Goal: Feedback & Contribution: Submit feedback/report problem

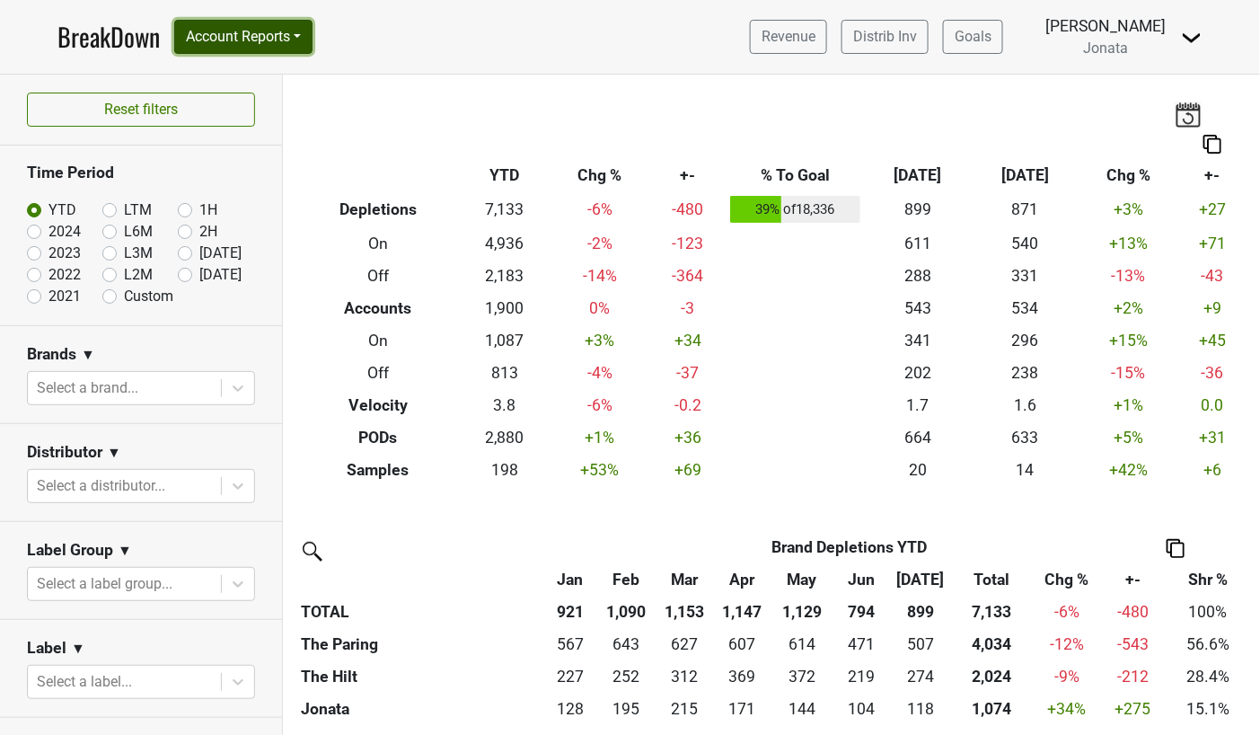
click at [287, 40] on button "Account Reports" at bounding box center [243, 37] width 138 height 34
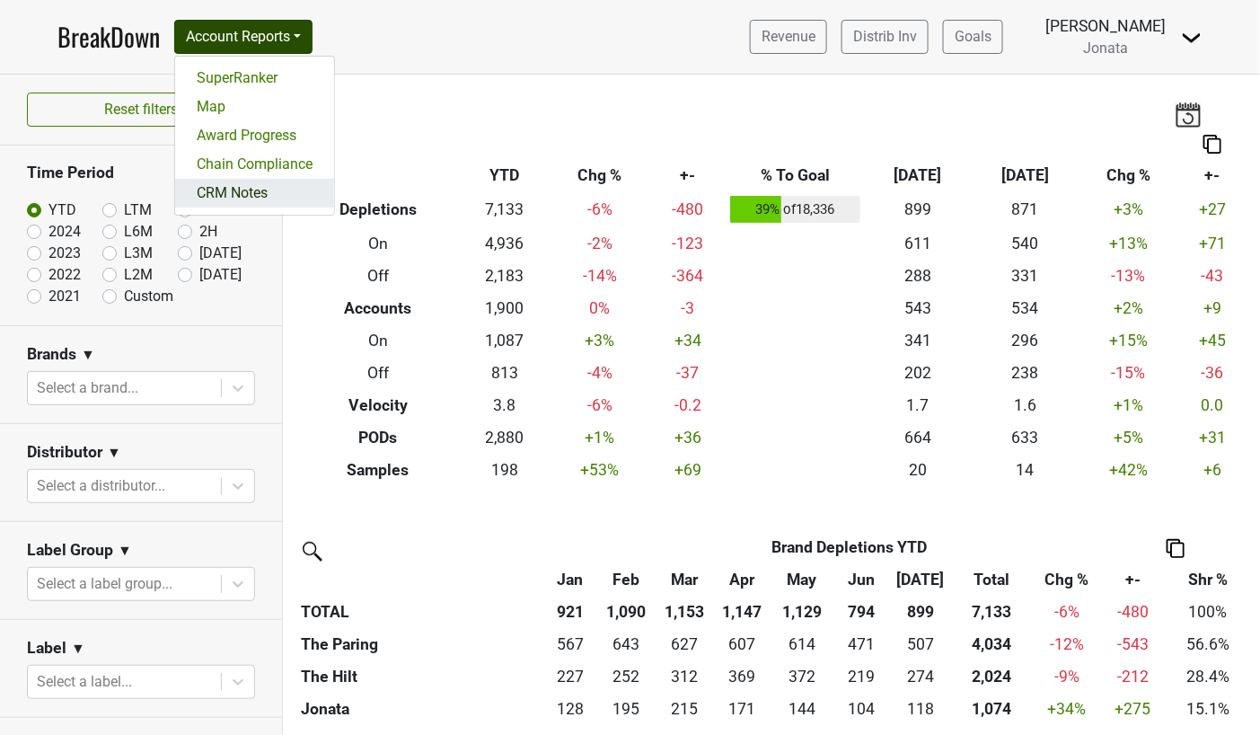
click at [263, 184] on link "CRM Notes" at bounding box center [254, 193] width 159 height 29
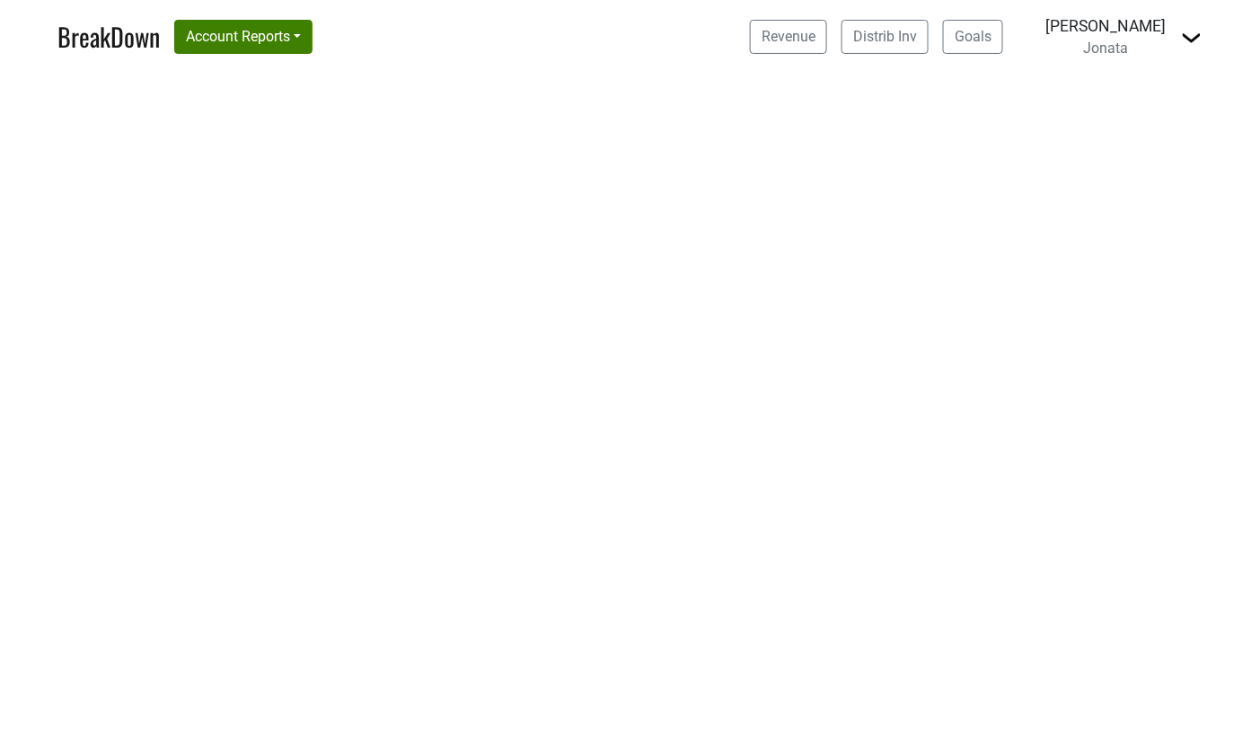
select select "CA"
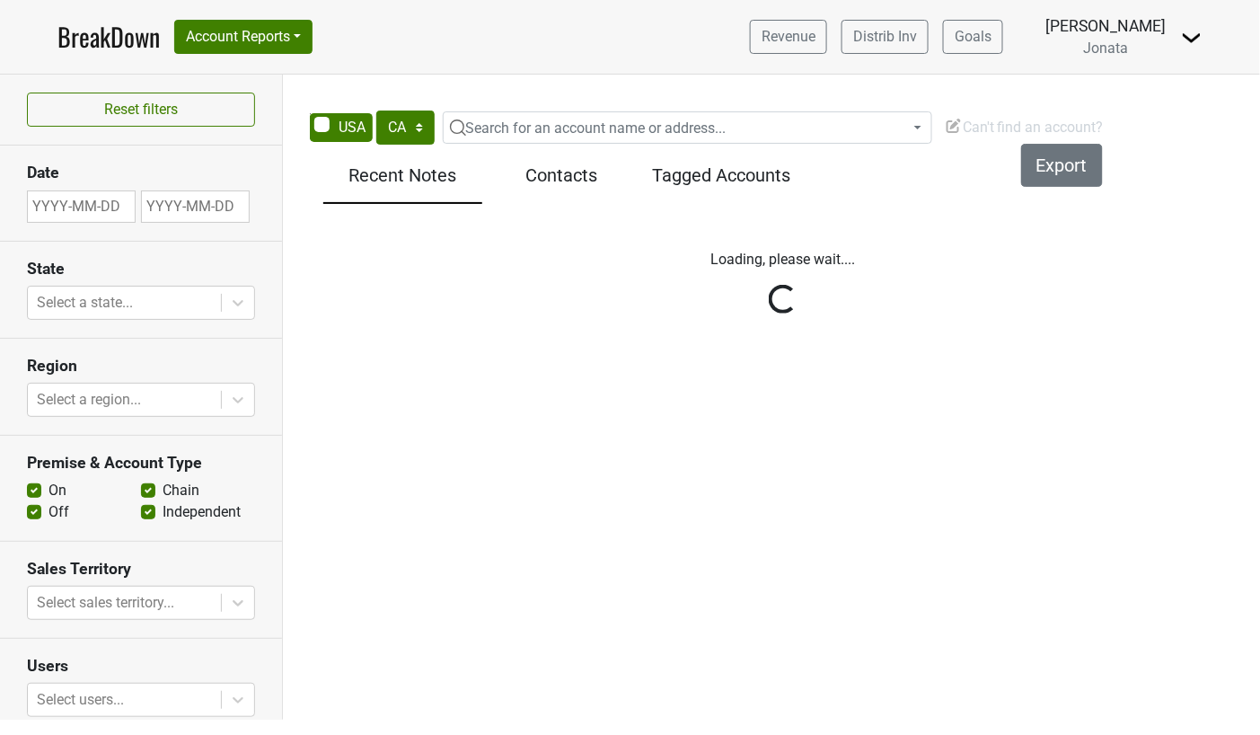
click at [999, 127] on span "Can't find an account?" at bounding box center [1024, 127] width 159 height 17
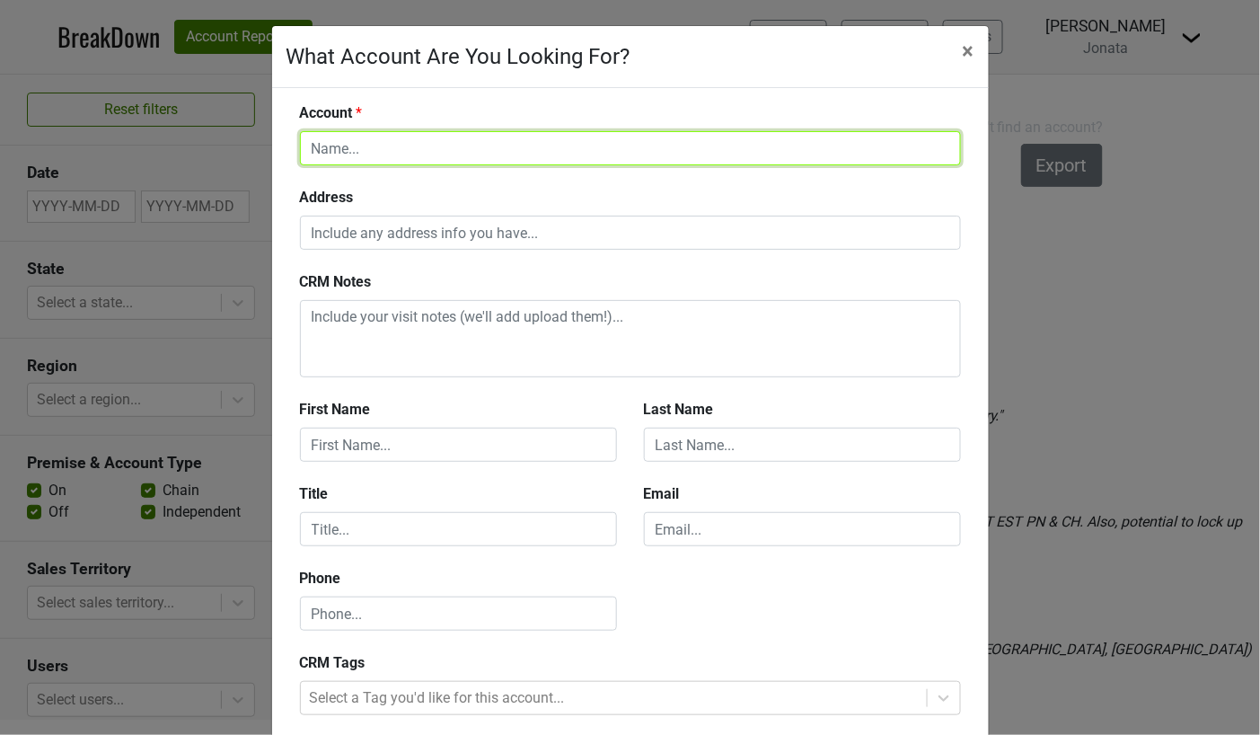
click at [608, 139] on input "text" at bounding box center [630, 148] width 661 height 34
type input "Test"
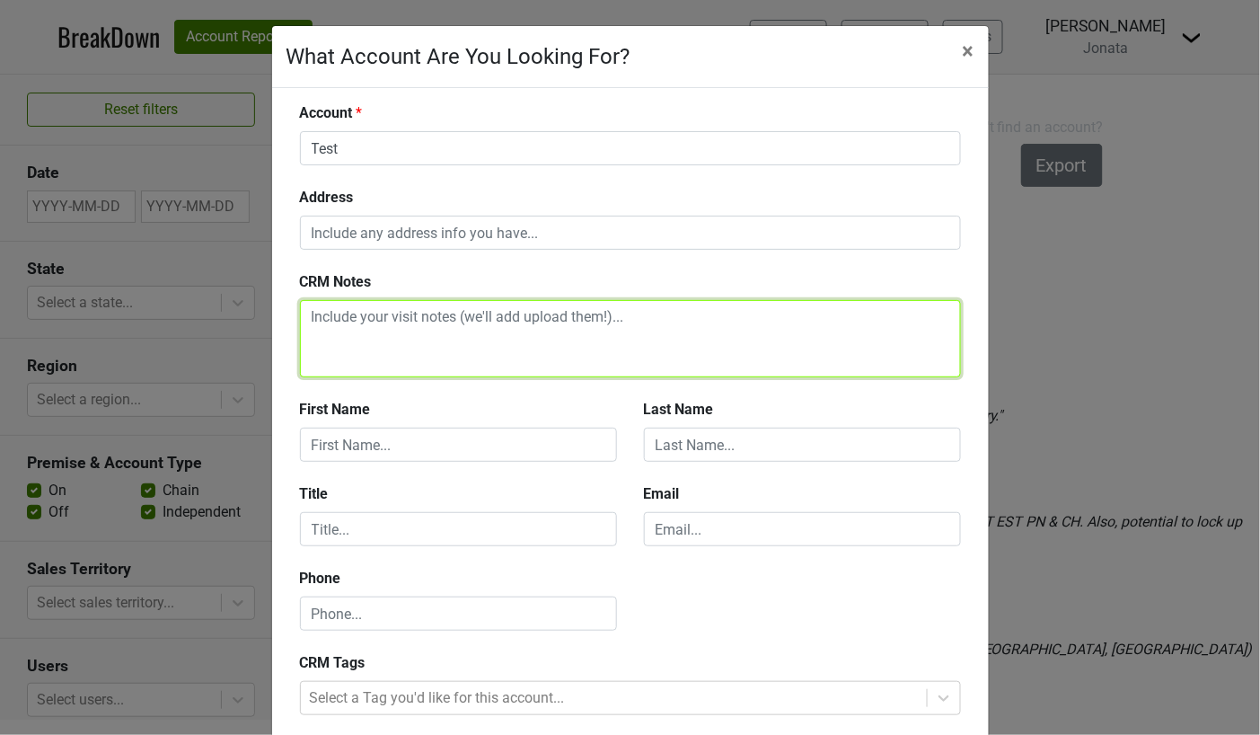
click at [483, 326] on textarea at bounding box center [630, 338] width 661 height 77
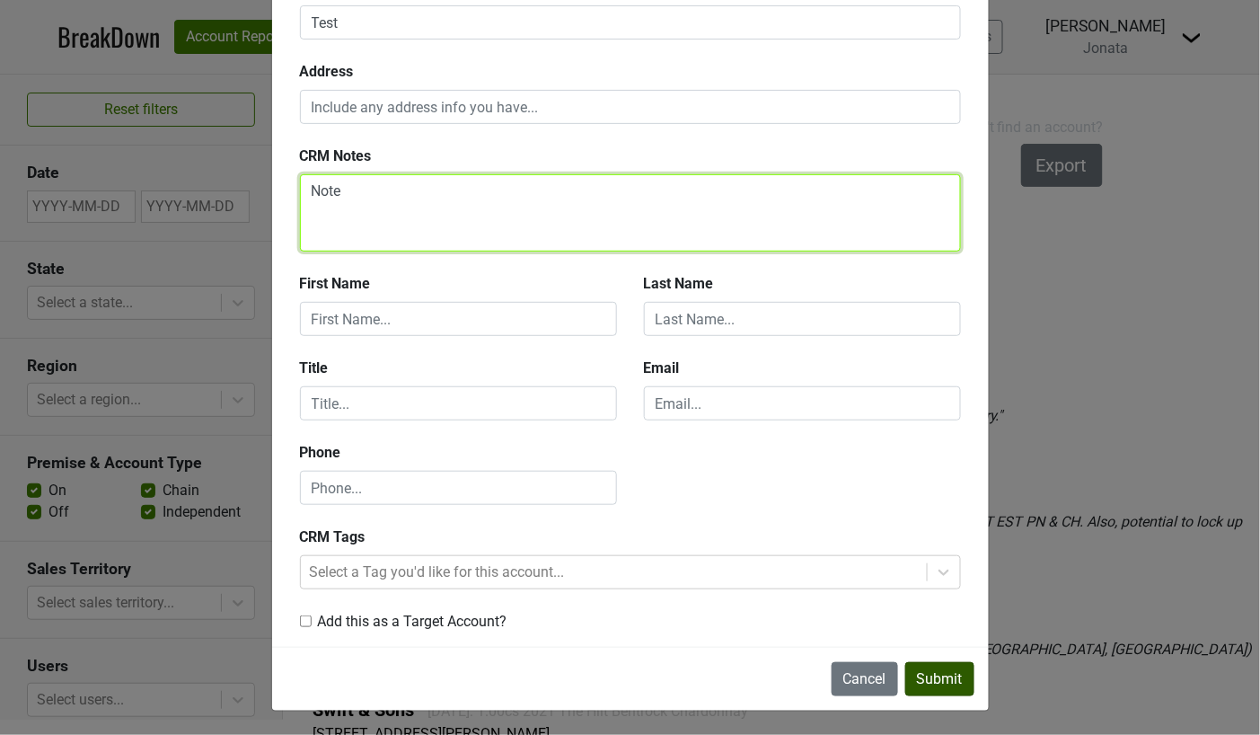
type textarea "Note"
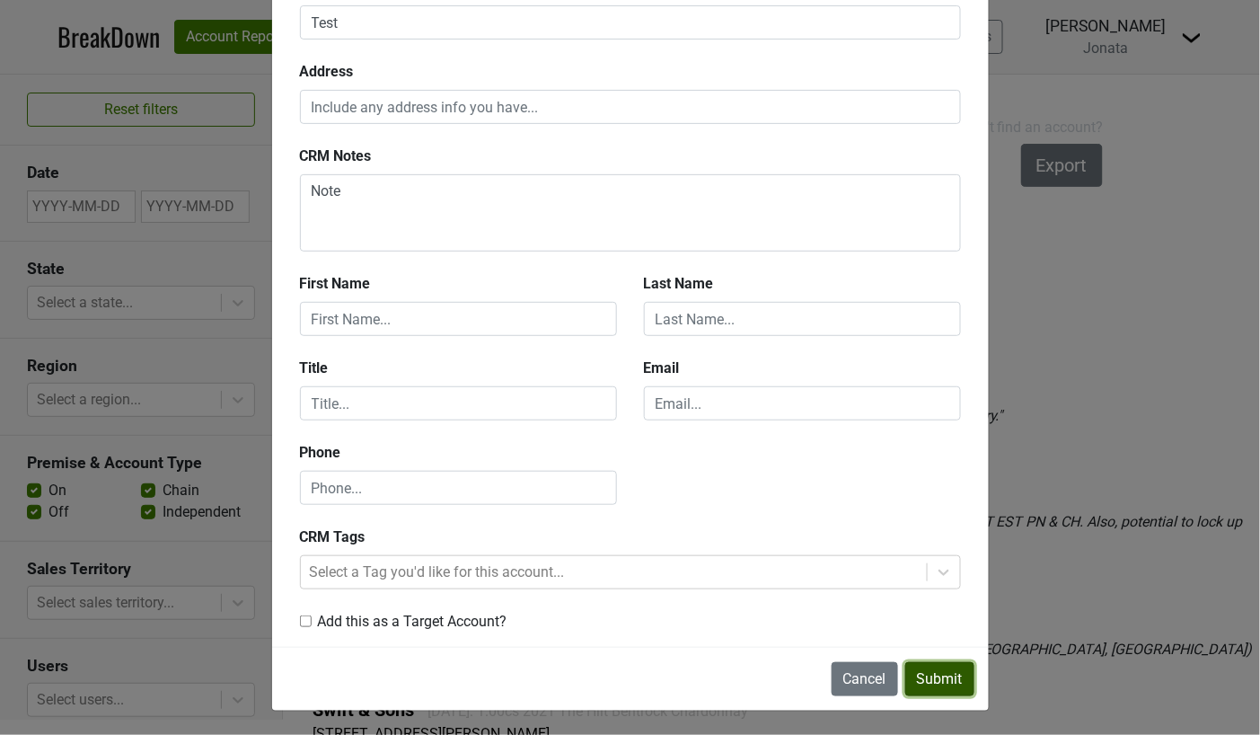
click at [929, 676] on button "Submit" at bounding box center [939, 679] width 69 height 34
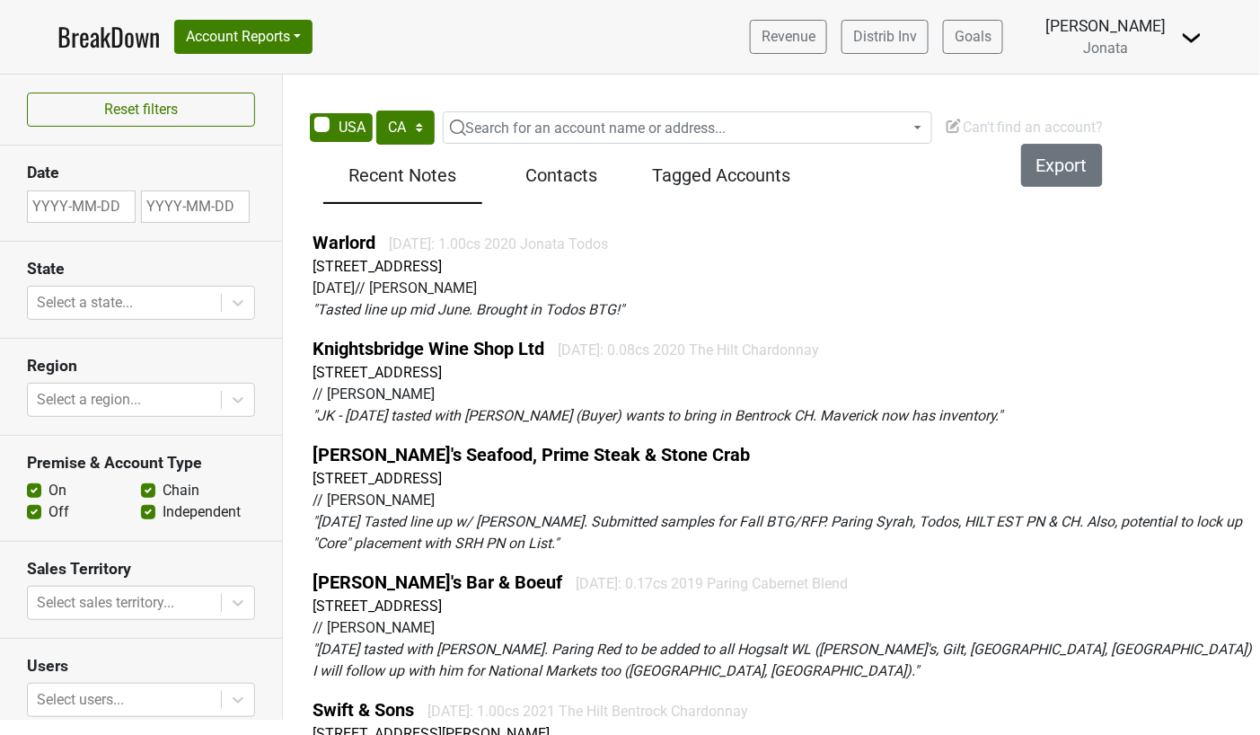
click at [989, 120] on span "Can't find an account?" at bounding box center [1024, 127] width 159 height 17
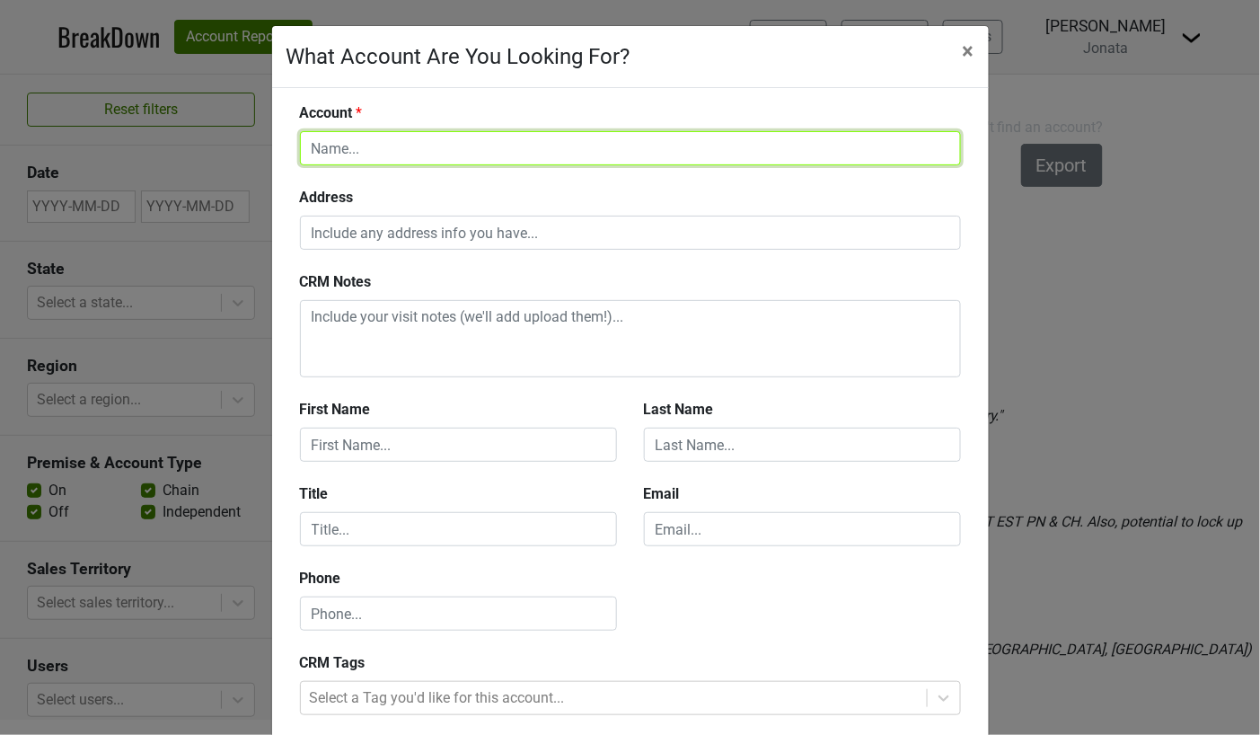
click at [753, 153] on input "text" at bounding box center [630, 148] width 661 height 34
type input "Dave's"
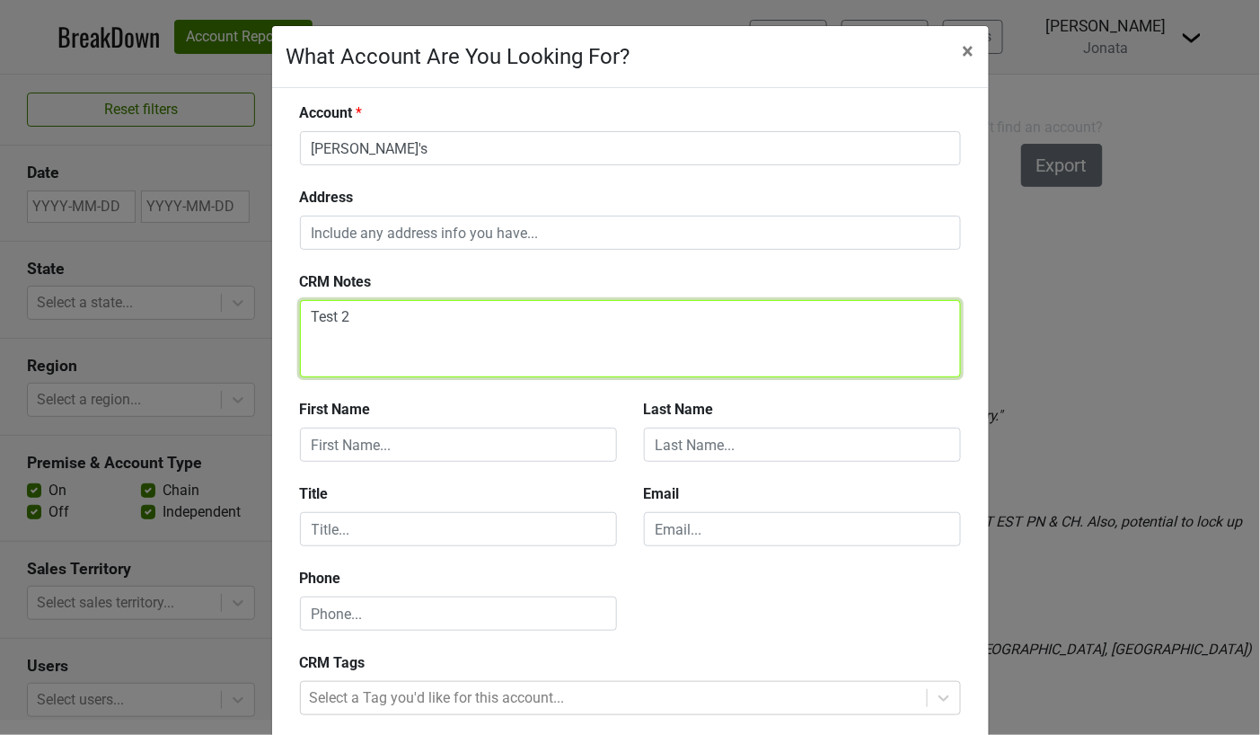
type textarea "Test 2"
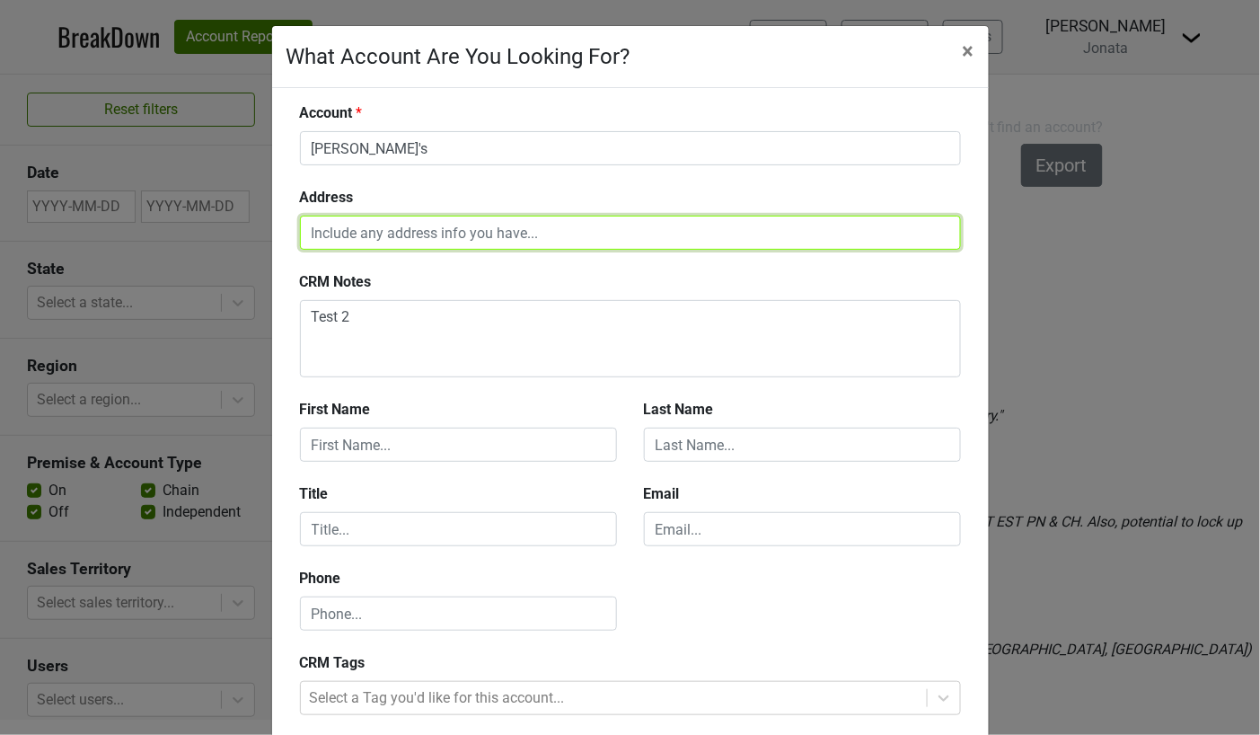
click at [446, 240] on input "text" at bounding box center [630, 233] width 661 height 34
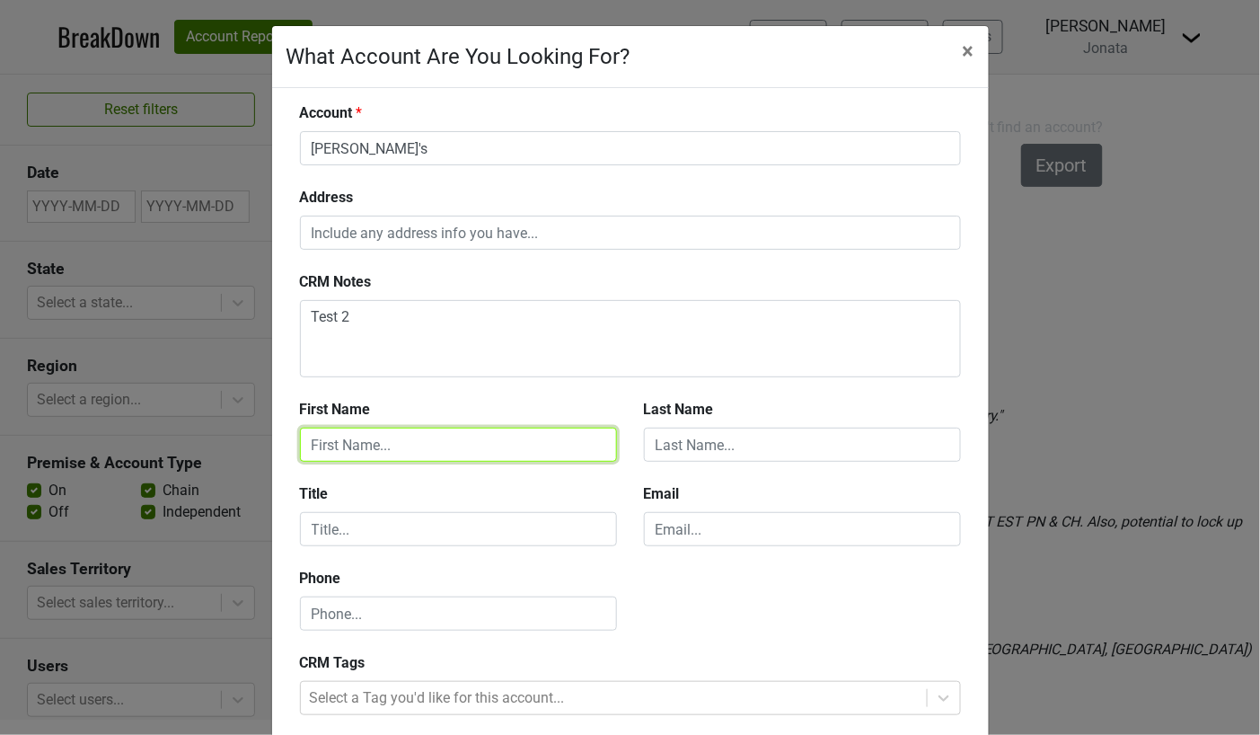
click at [426, 445] on input "text" at bounding box center [458, 444] width 317 height 34
type input "JIm"
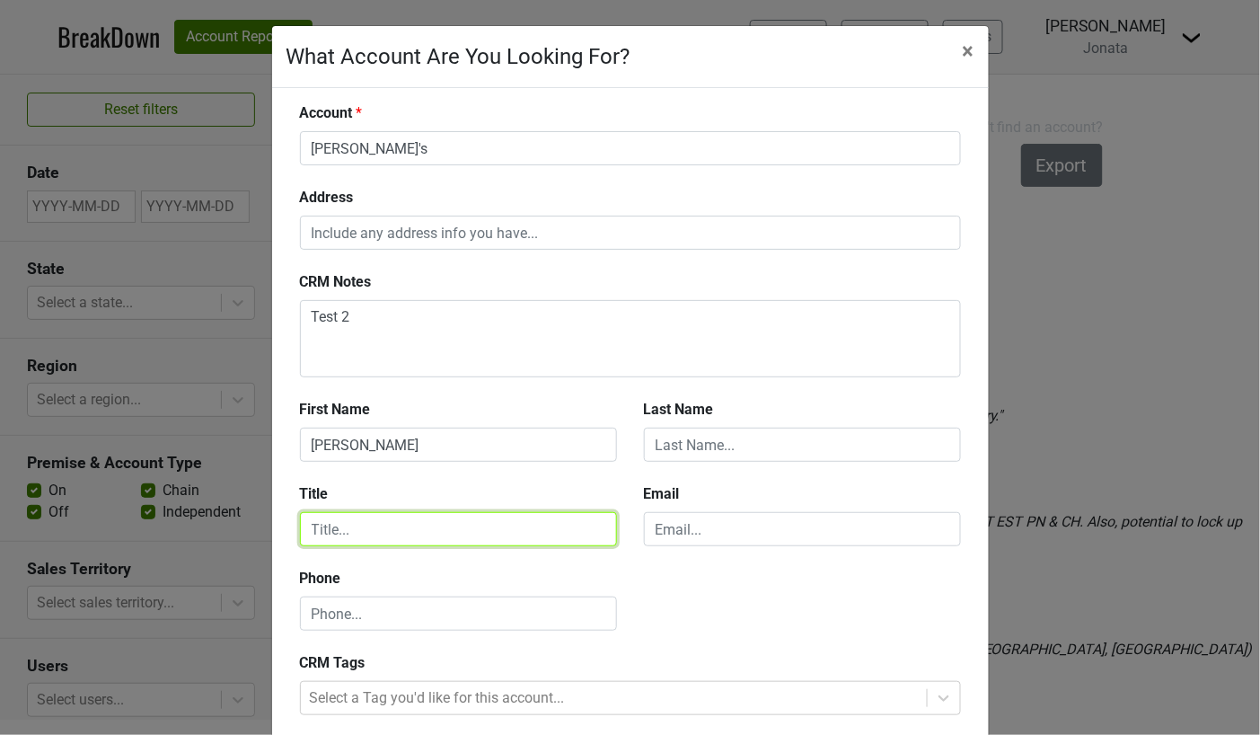
click at [389, 524] on input "text" at bounding box center [458, 529] width 317 height 34
type input "D"
type input "Title Test"
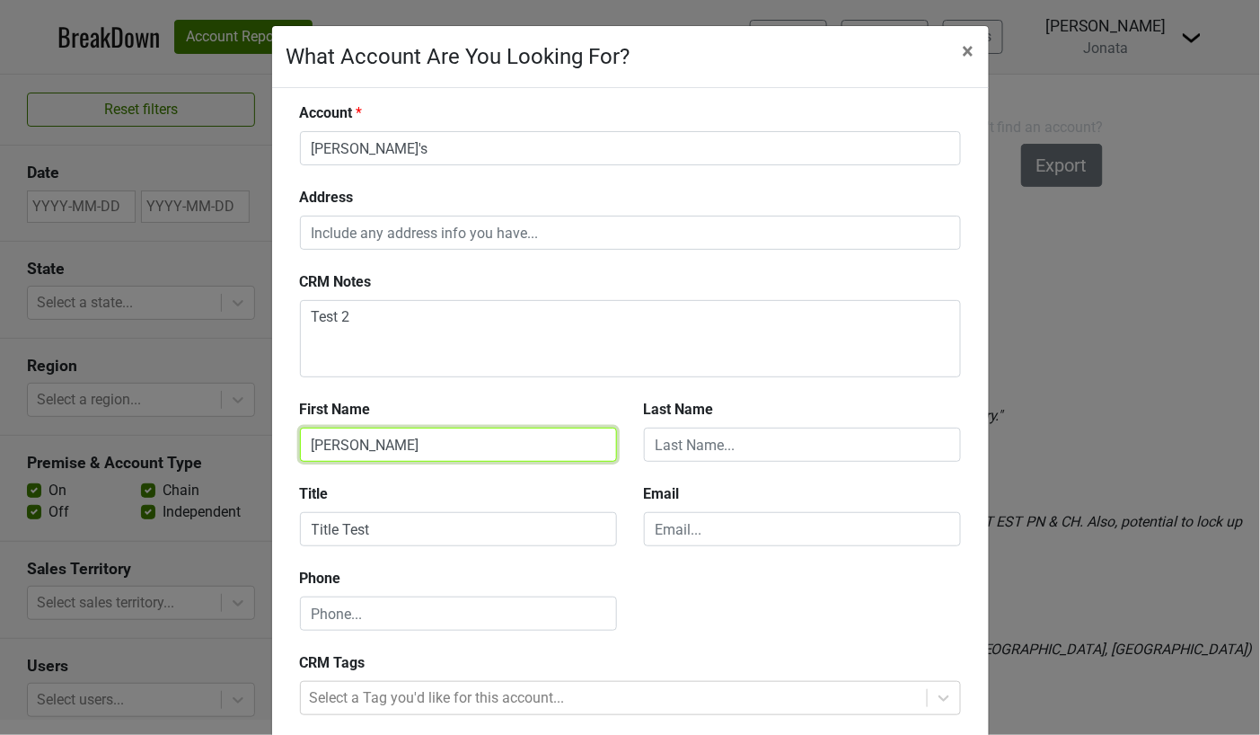
drag, startPoint x: 353, startPoint y: 447, endPoint x: 225, endPoint y: 434, distance: 129.1
click at [242, 442] on div "What Account Are You Looking For? × Close Account Dave's Address CRM Notes Test…" at bounding box center [630, 367] width 1260 height 735
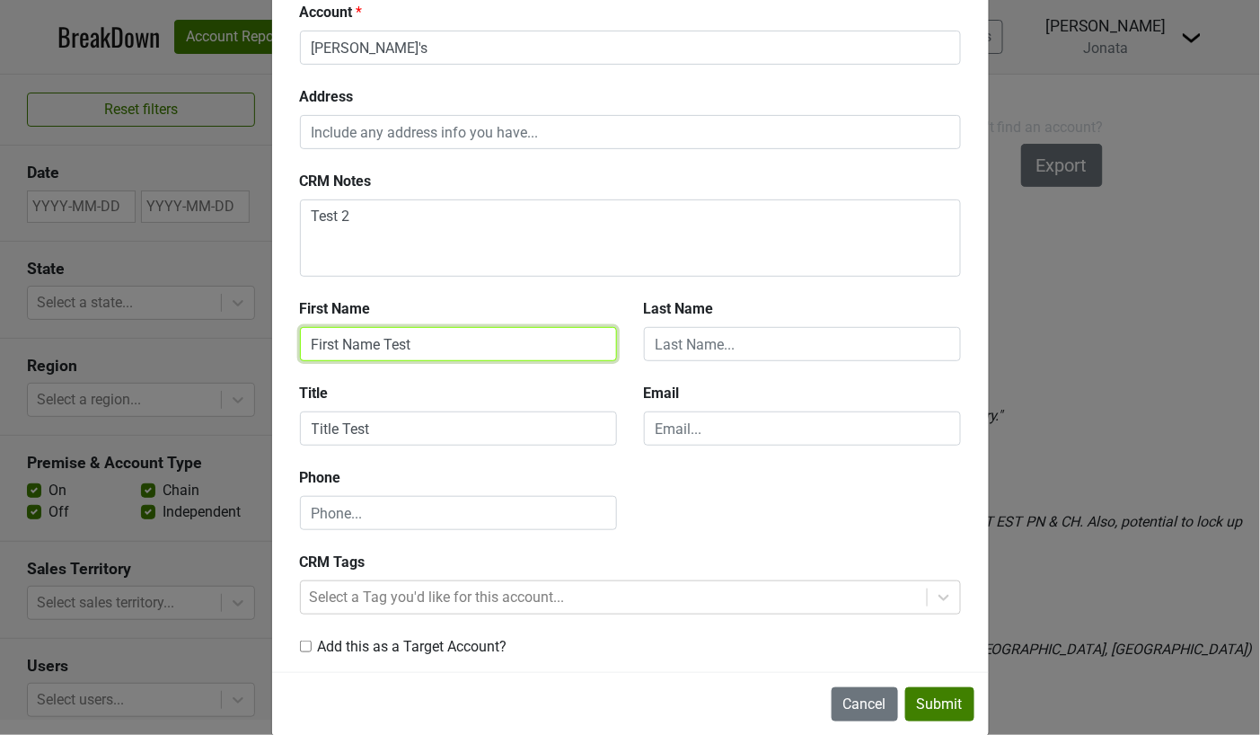
scroll to position [101, 0]
type input "First Name Test"
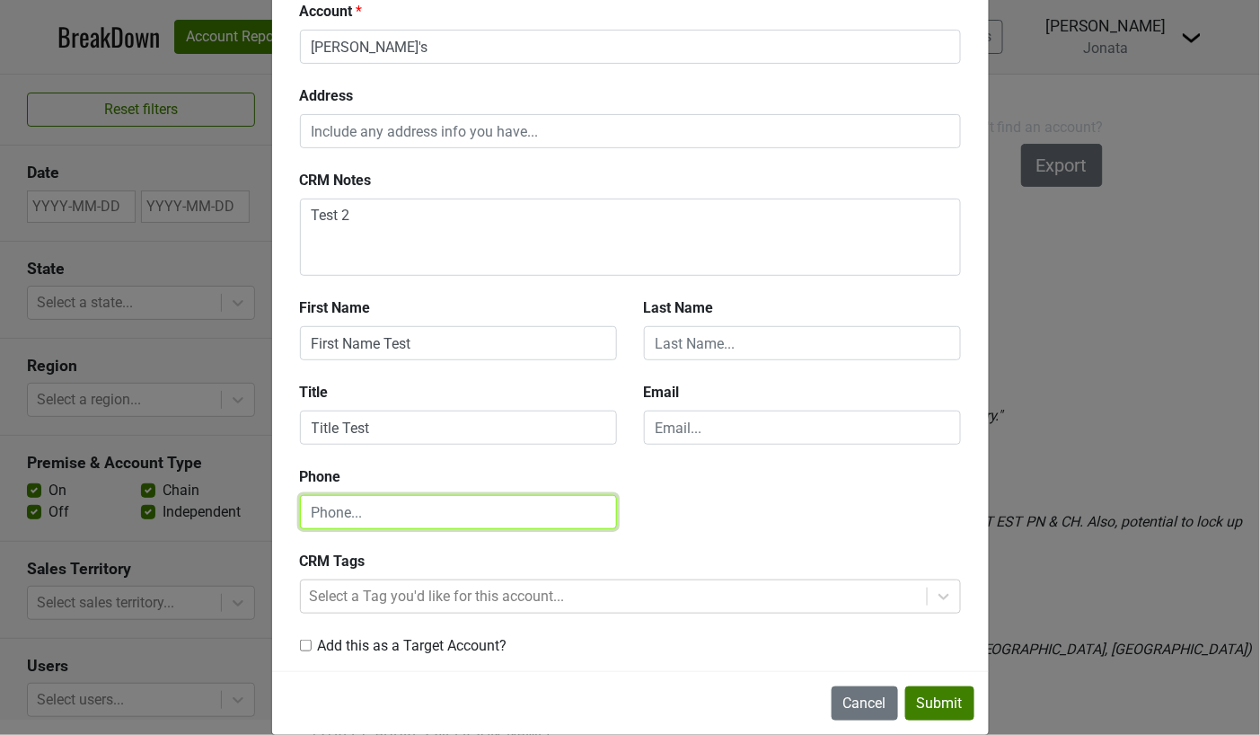
click at [339, 506] on input "text" at bounding box center [458, 512] width 317 height 34
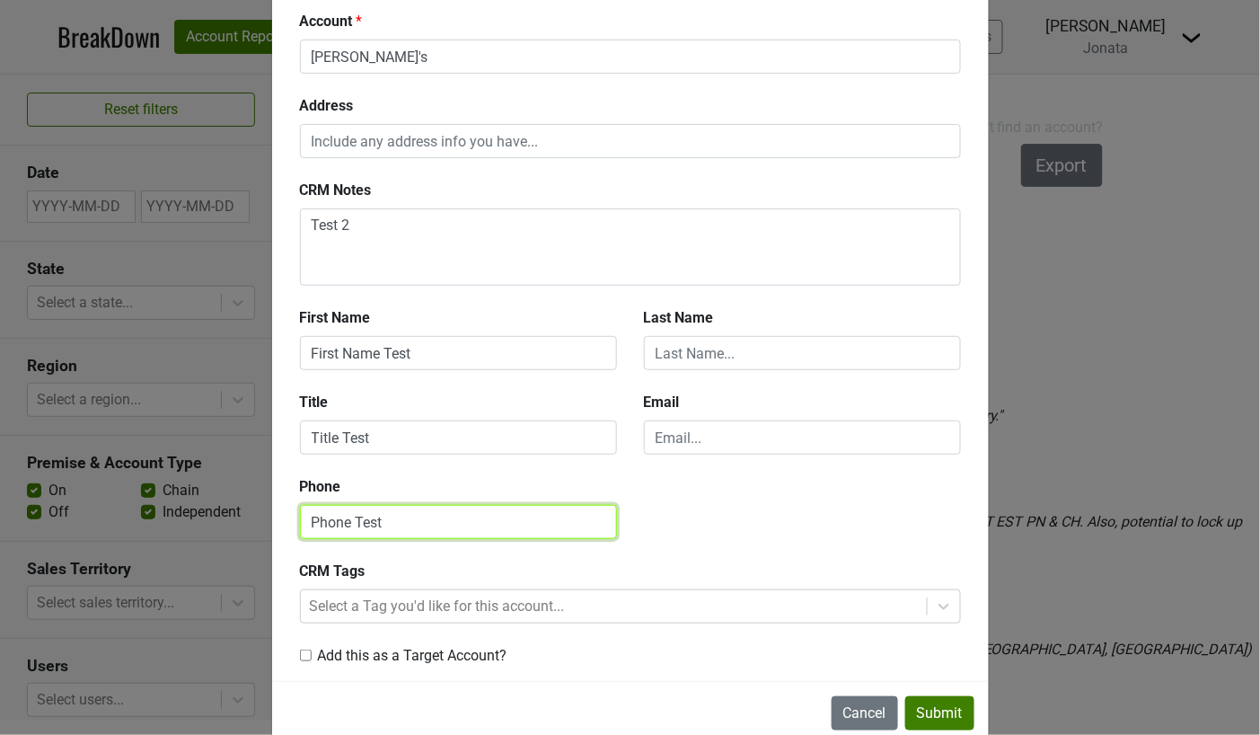
scroll to position [126, 0]
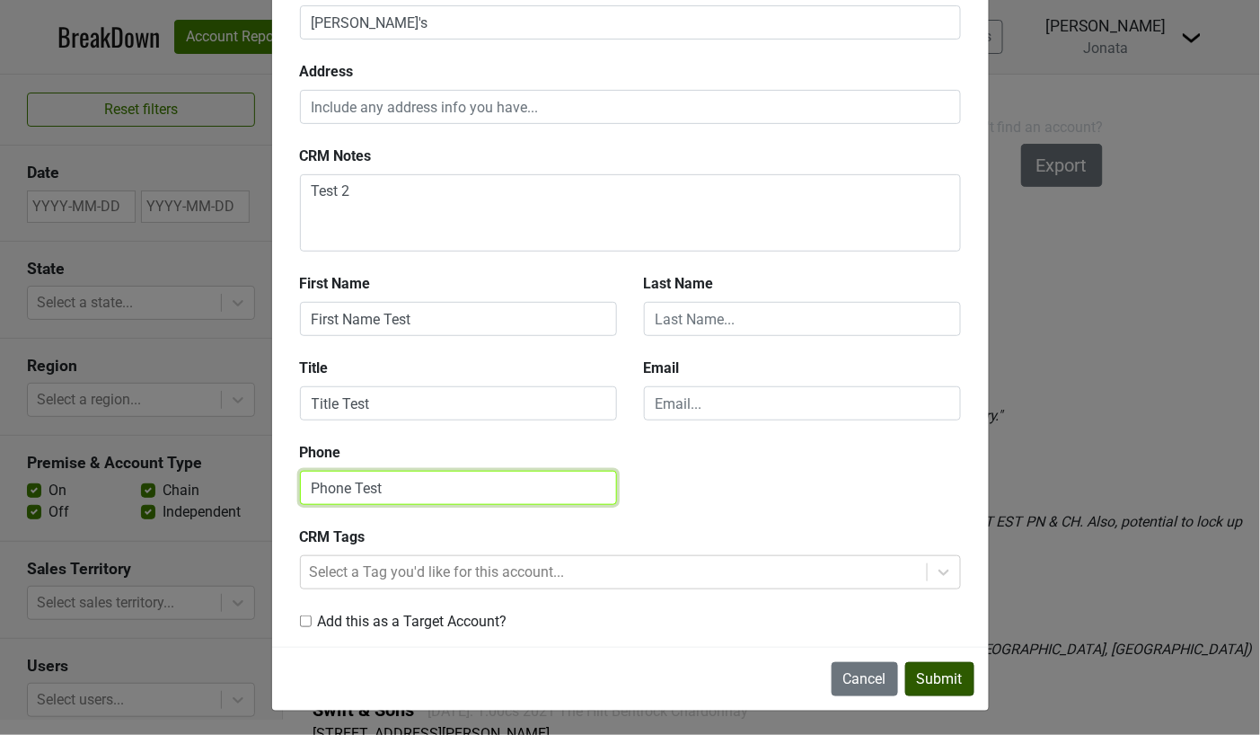
type input "Phone Test"
click at [943, 688] on button "Submit" at bounding box center [939, 679] width 69 height 34
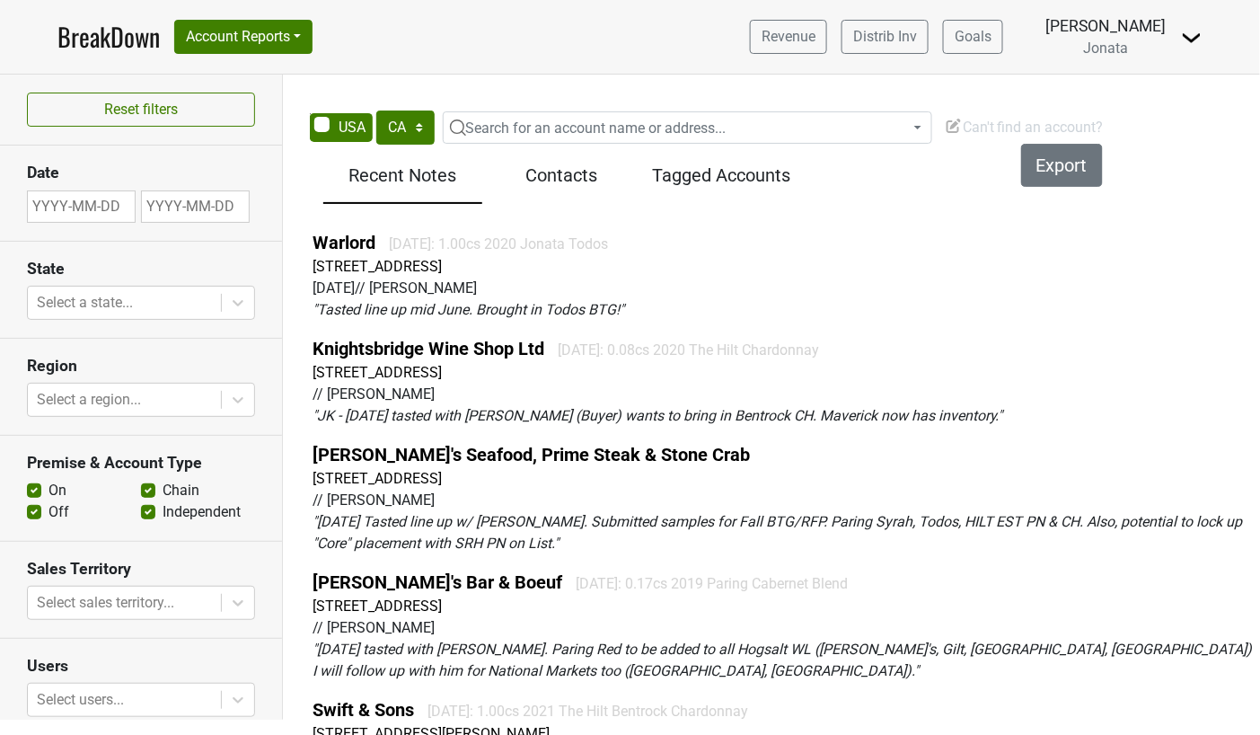
click at [982, 127] on span "Can't find an account?" at bounding box center [1024, 127] width 159 height 17
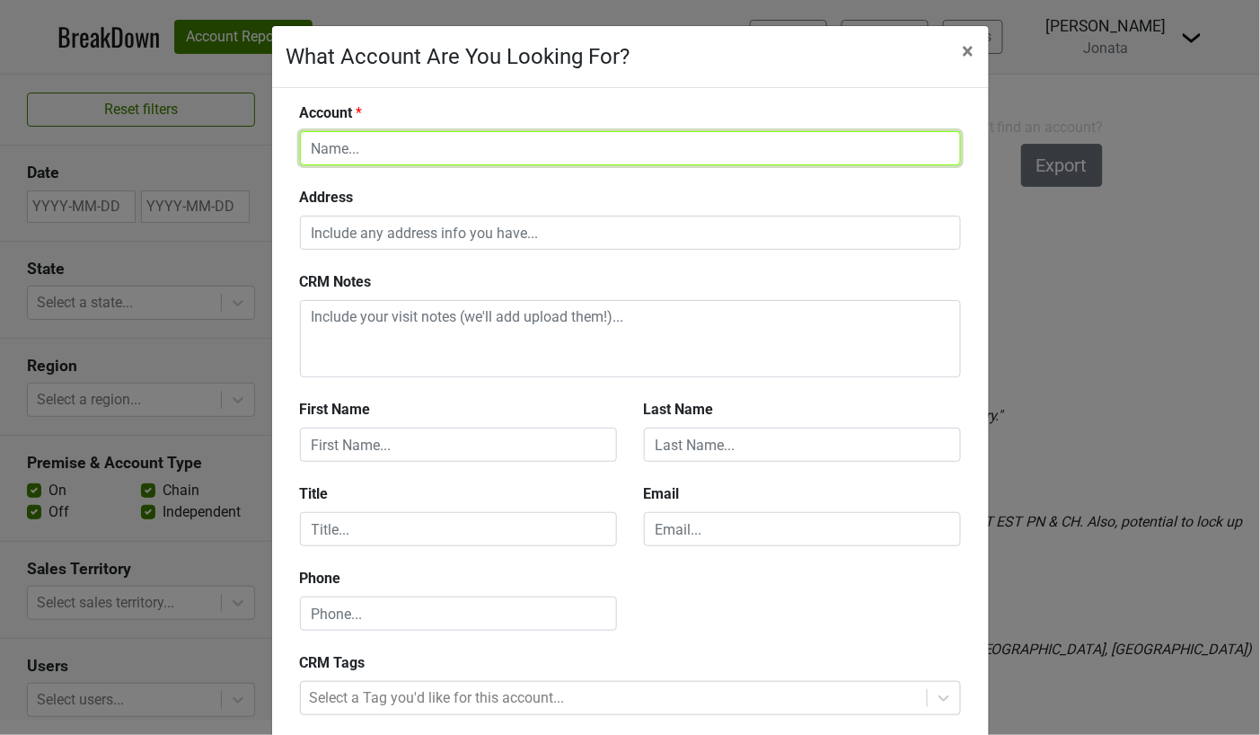
click at [453, 155] on input "text" at bounding box center [630, 148] width 661 height 34
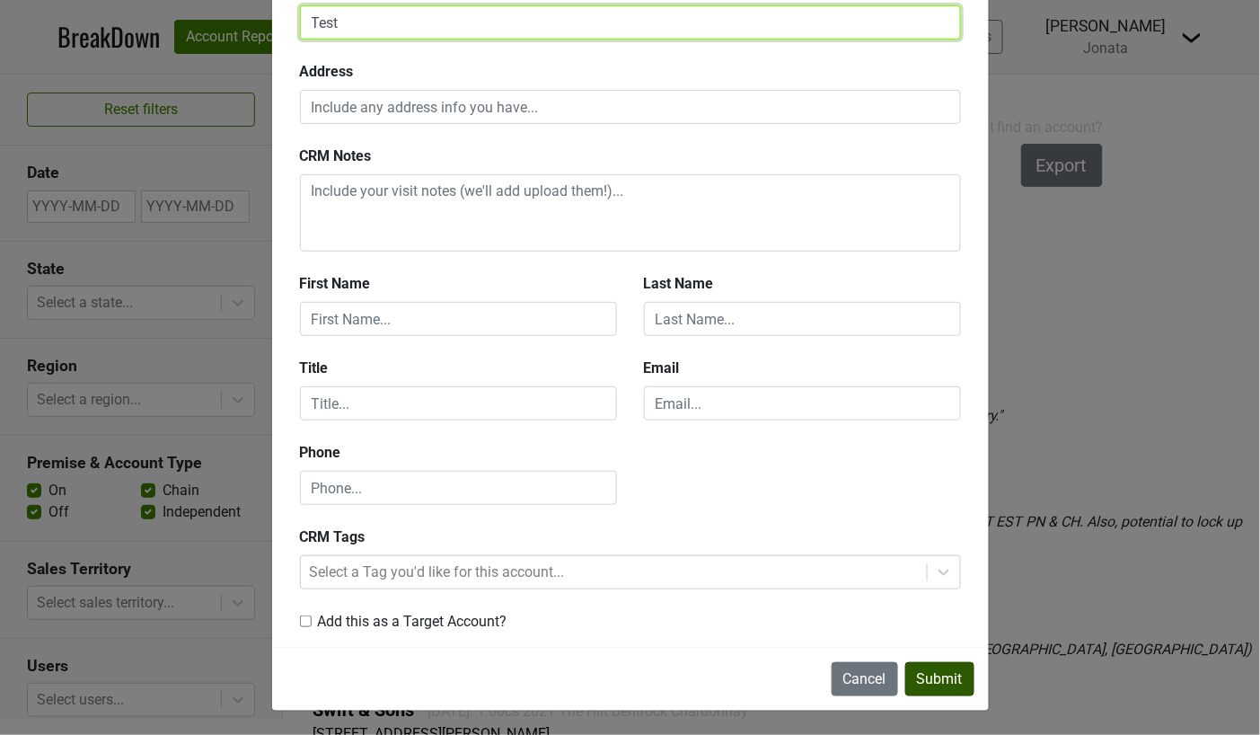
type input "Test"
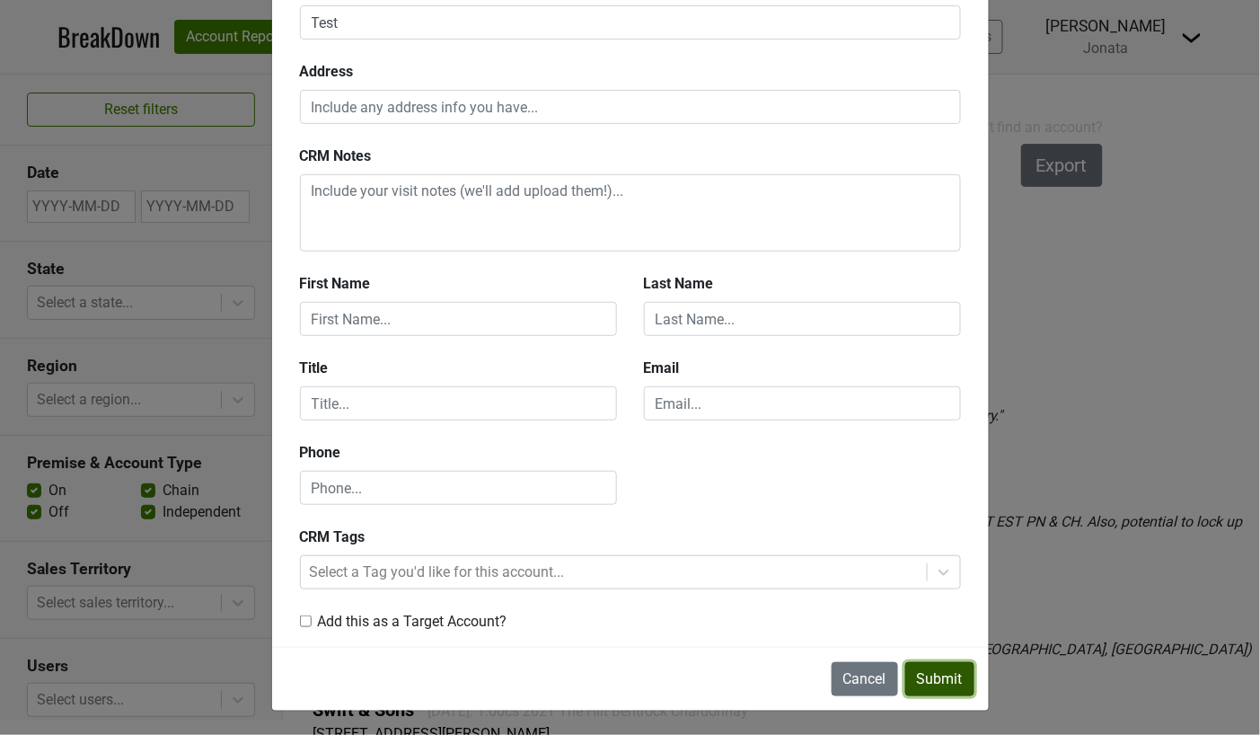
click at [926, 682] on button "Submit" at bounding box center [939, 679] width 69 height 34
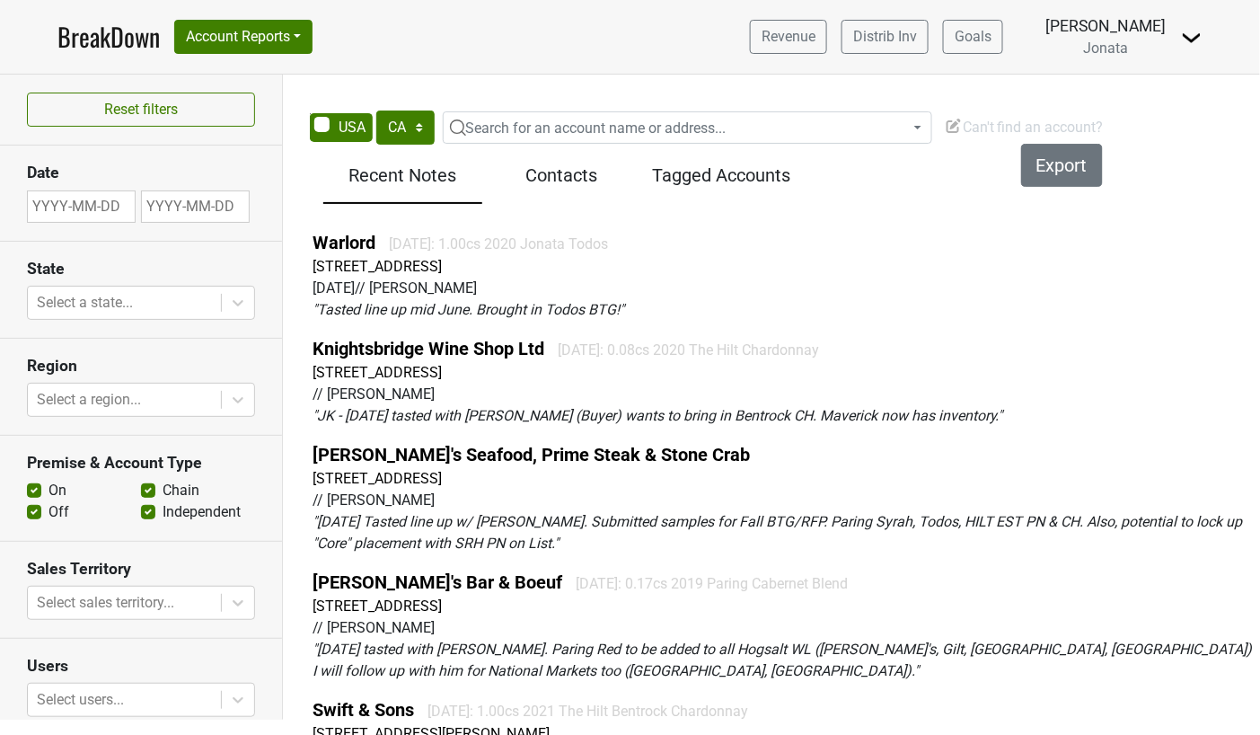
click at [978, 128] on span "Can't find an account?" at bounding box center [1024, 127] width 159 height 17
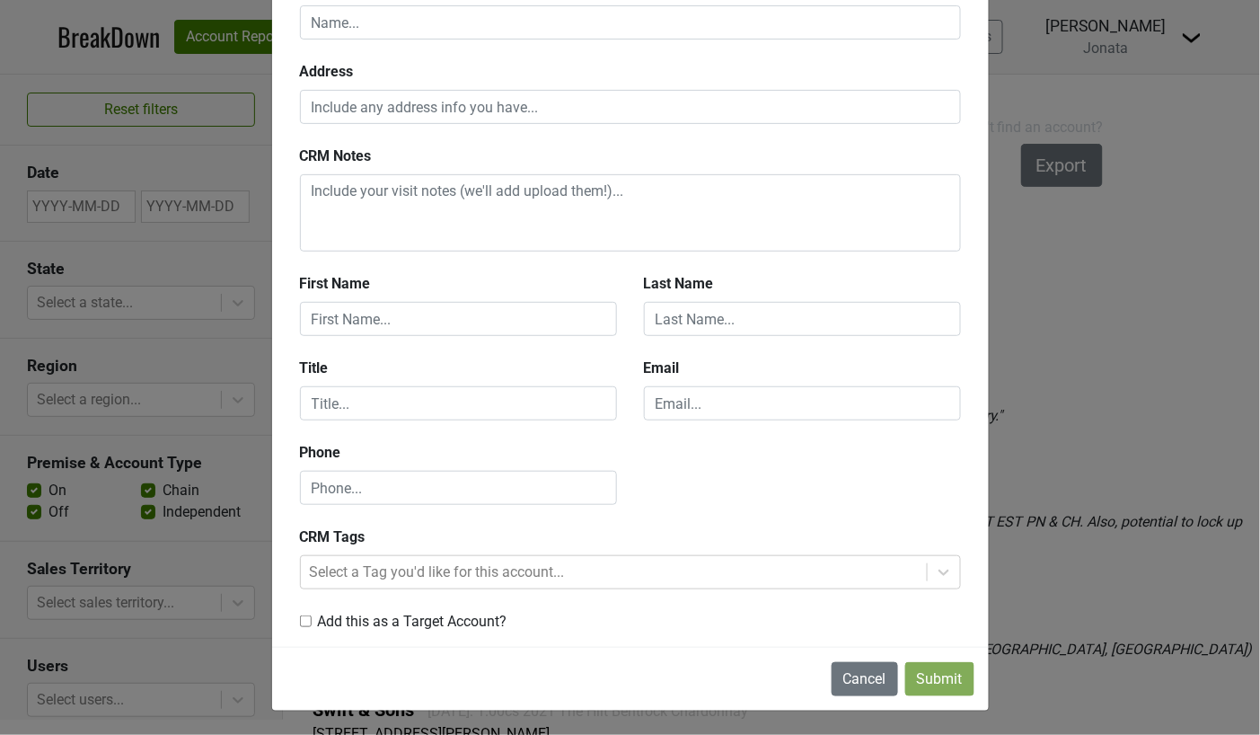
click at [867, 695] on div "Cancel Submit" at bounding box center [630, 679] width 717 height 64
click at [867, 672] on button "Cancel" at bounding box center [865, 679] width 66 height 34
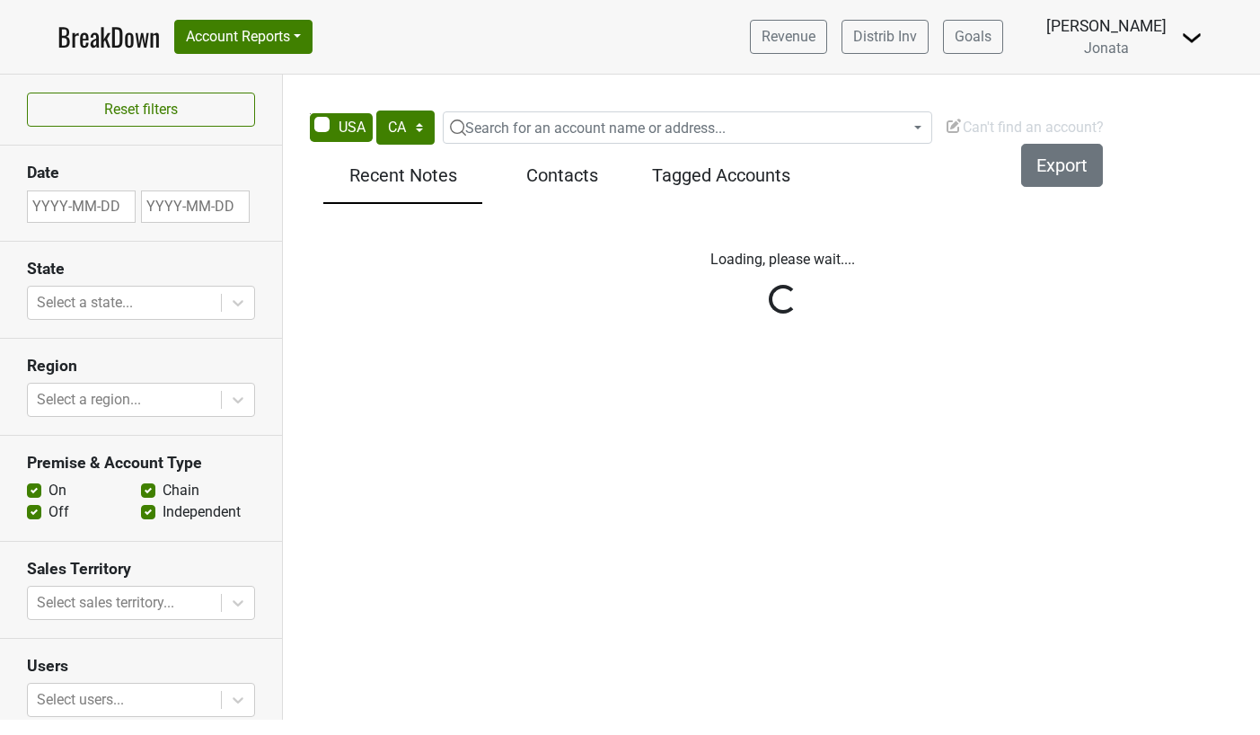
select select "CA"
click at [974, 128] on span "Can't find an account?" at bounding box center [1024, 127] width 159 height 17
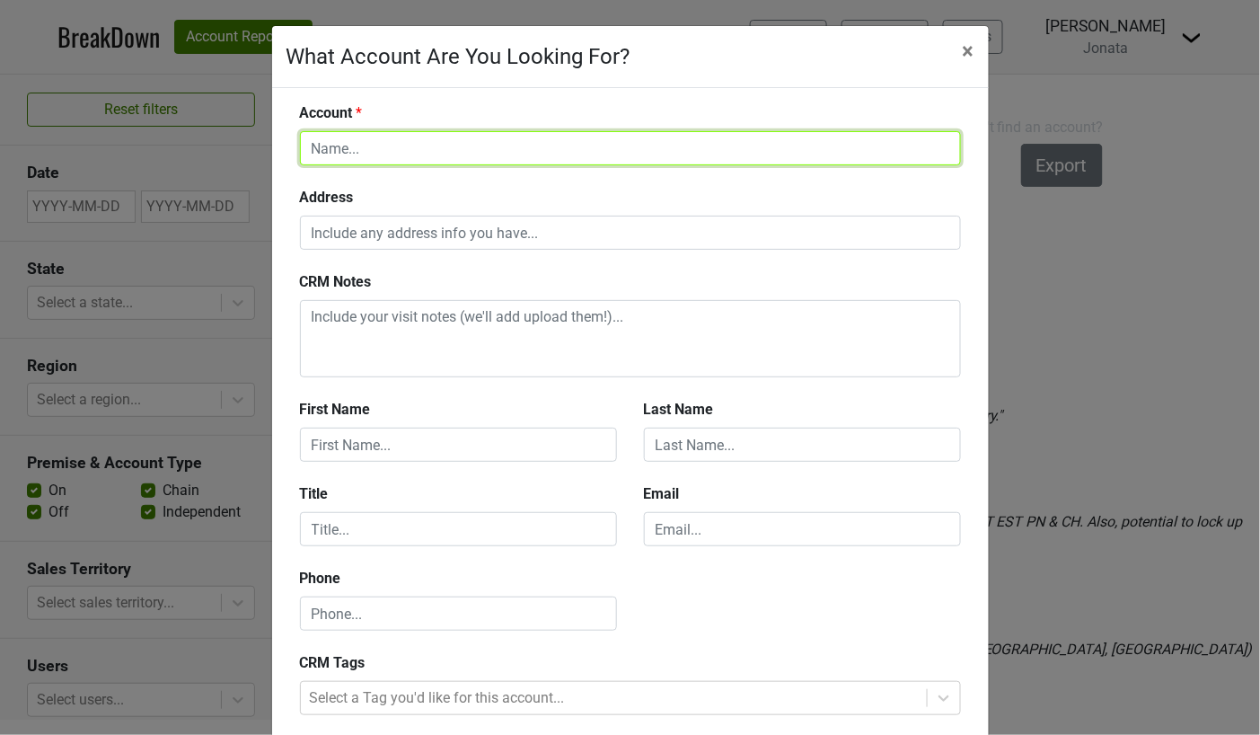
click at [361, 148] on input "text" at bounding box center [630, 148] width 661 height 34
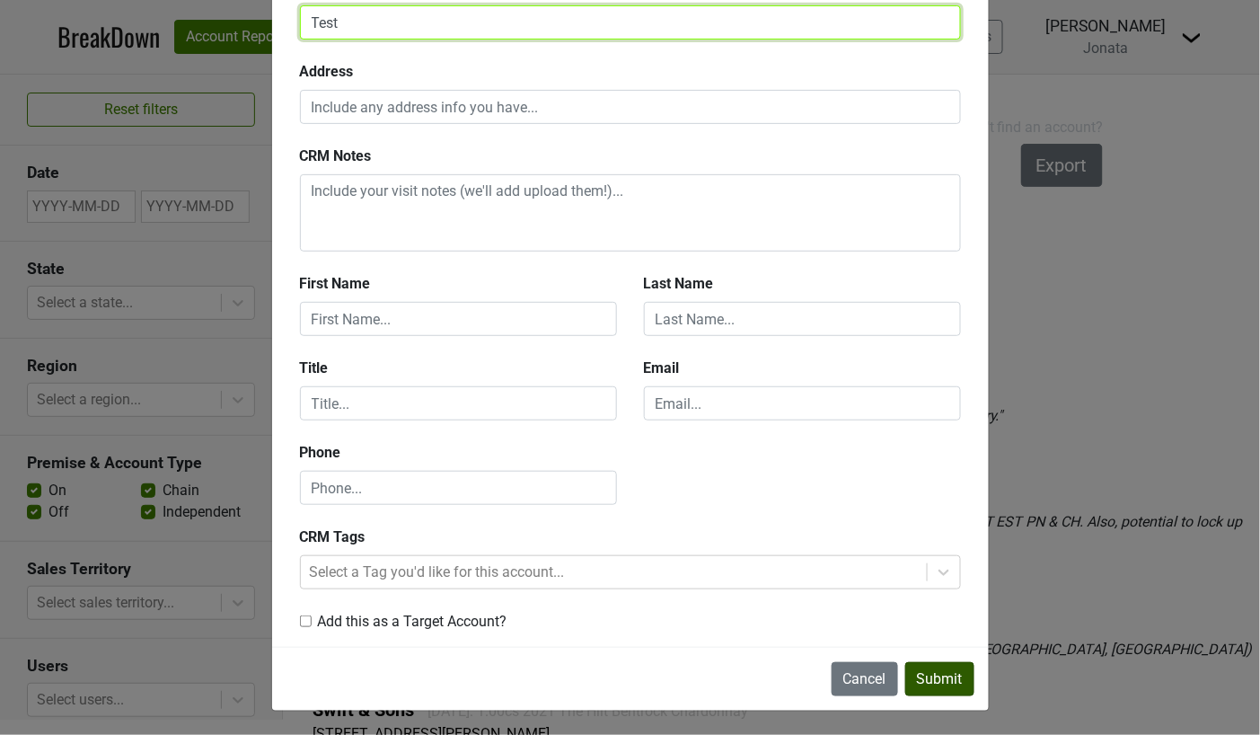
type input "Test"
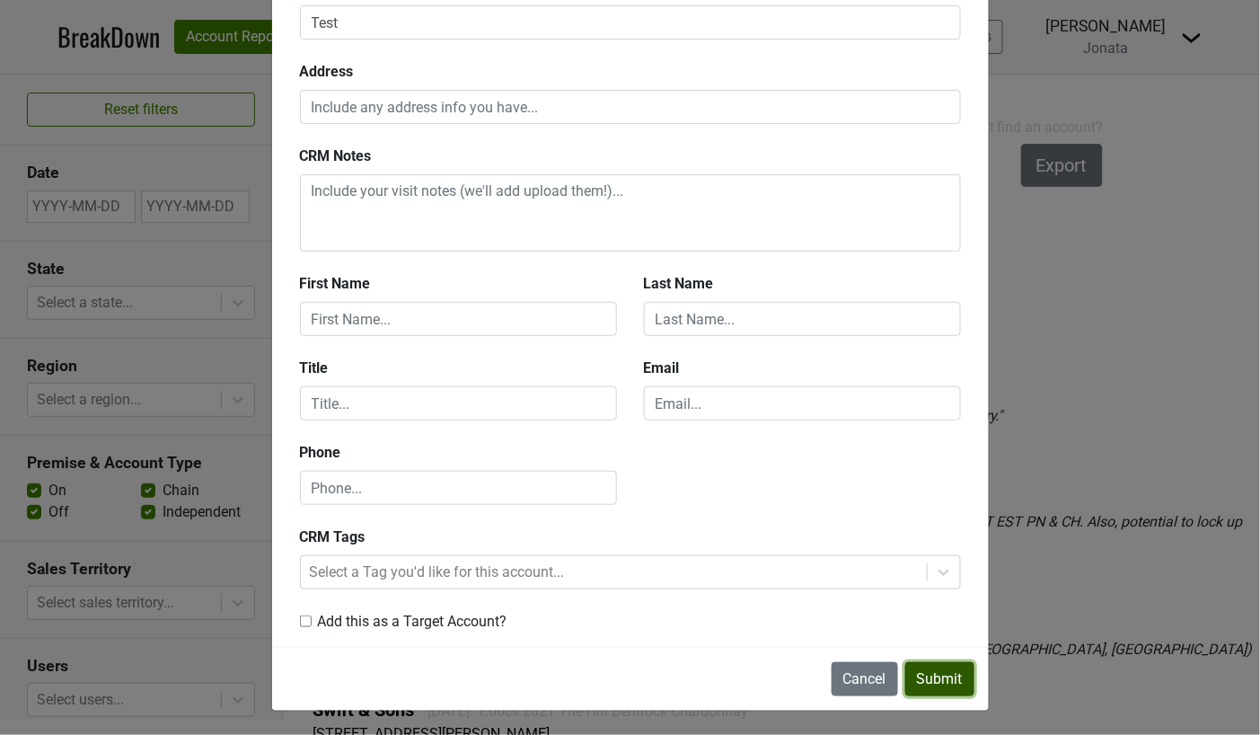
click at [923, 671] on button "Submit" at bounding box center [939, 679] width 69 height 34
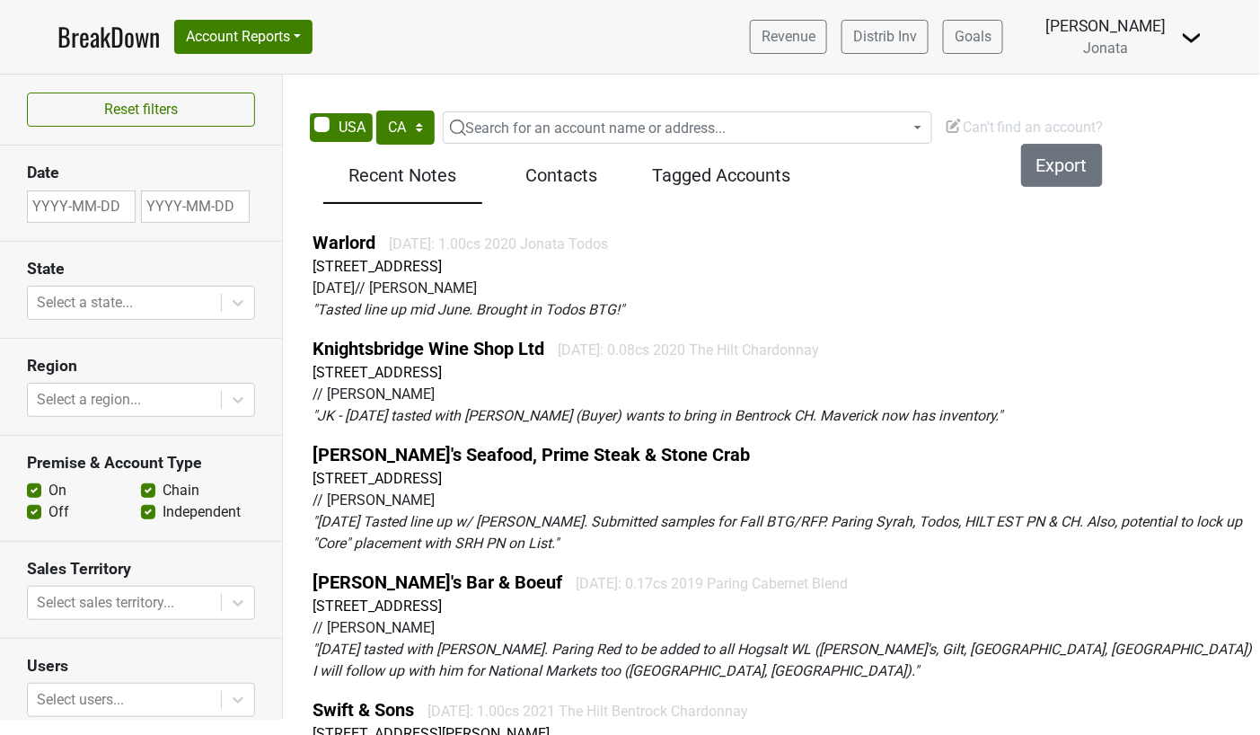
click at [962, 126] on img at bounding box center [954, 126] width 18 height 18
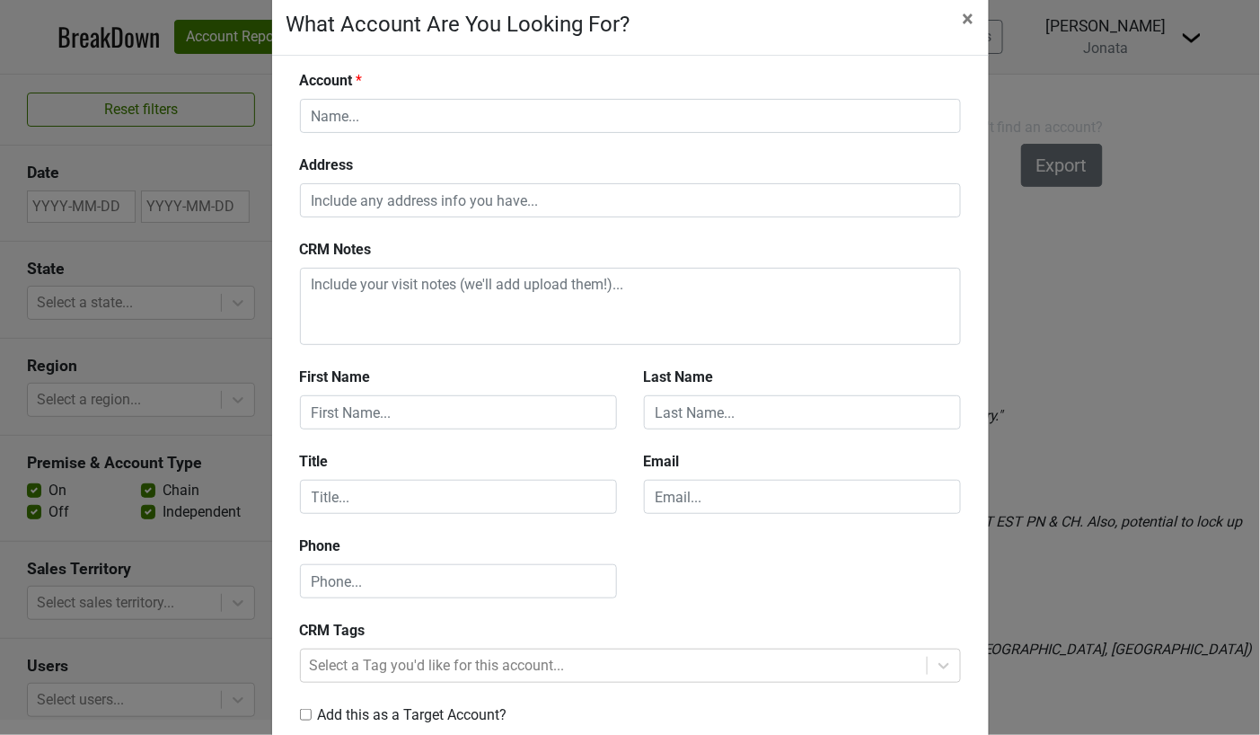
scroll to position [36, 0]
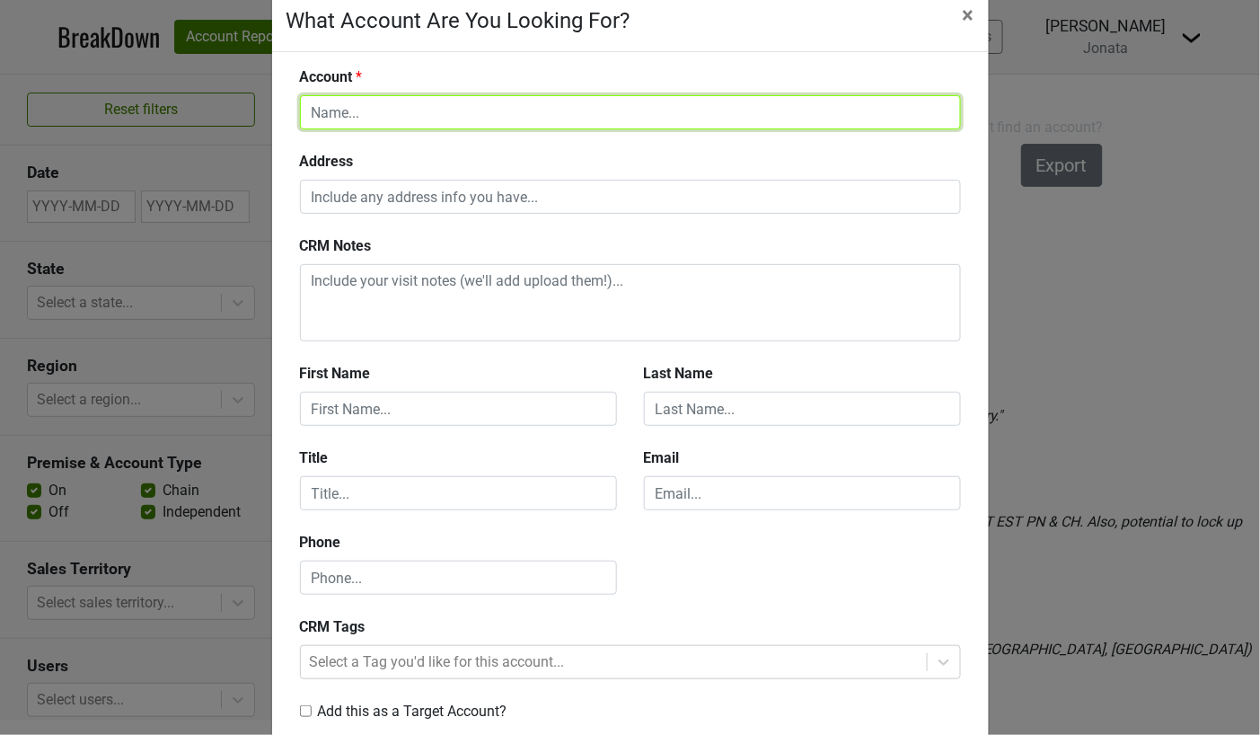
click at [547, 102] on input "text" at bounding box center [630, 112] width 661 height 34
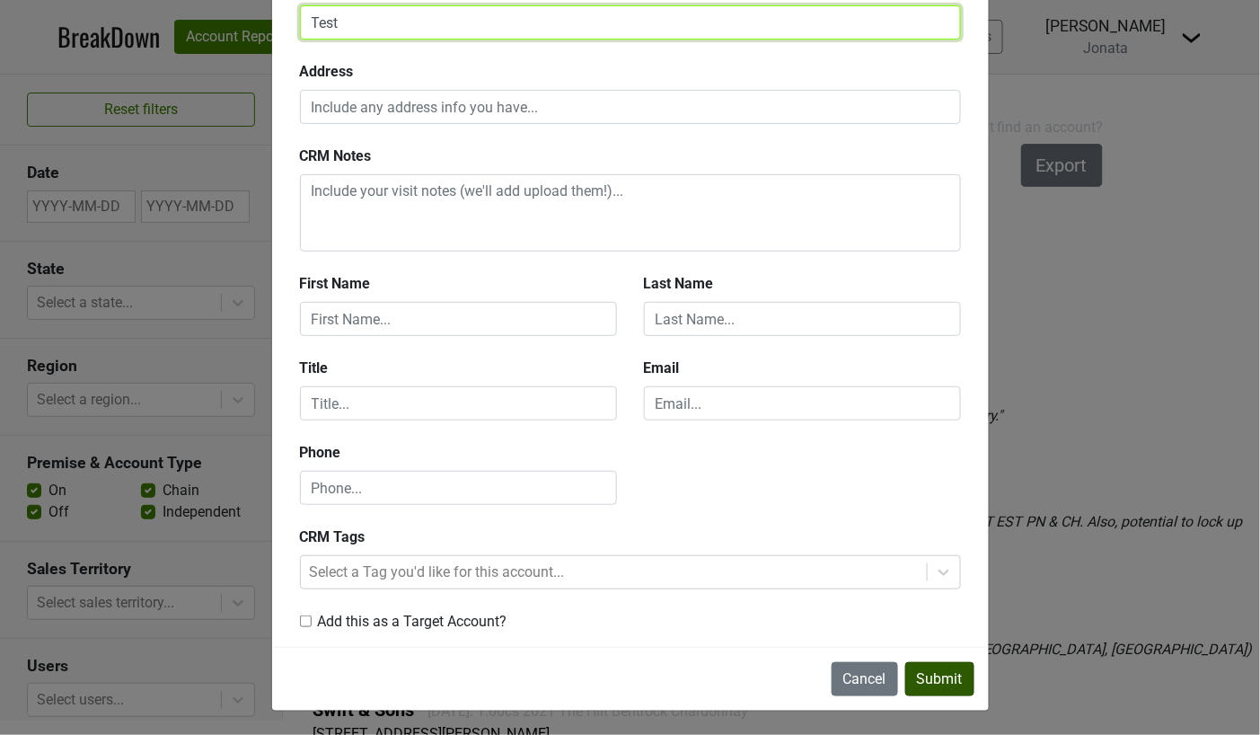
type input "Test"
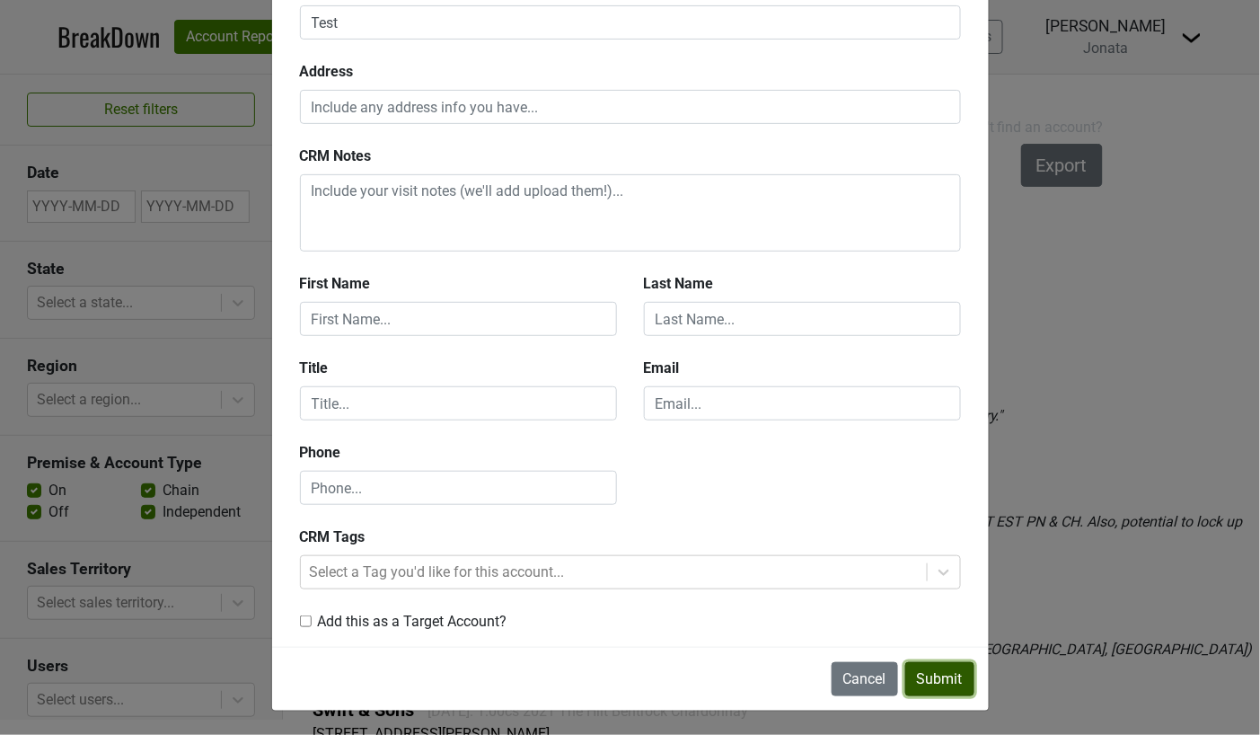
click at [946, 682] on button "Submit" at bounding box center [939, 679] width 69 height 34
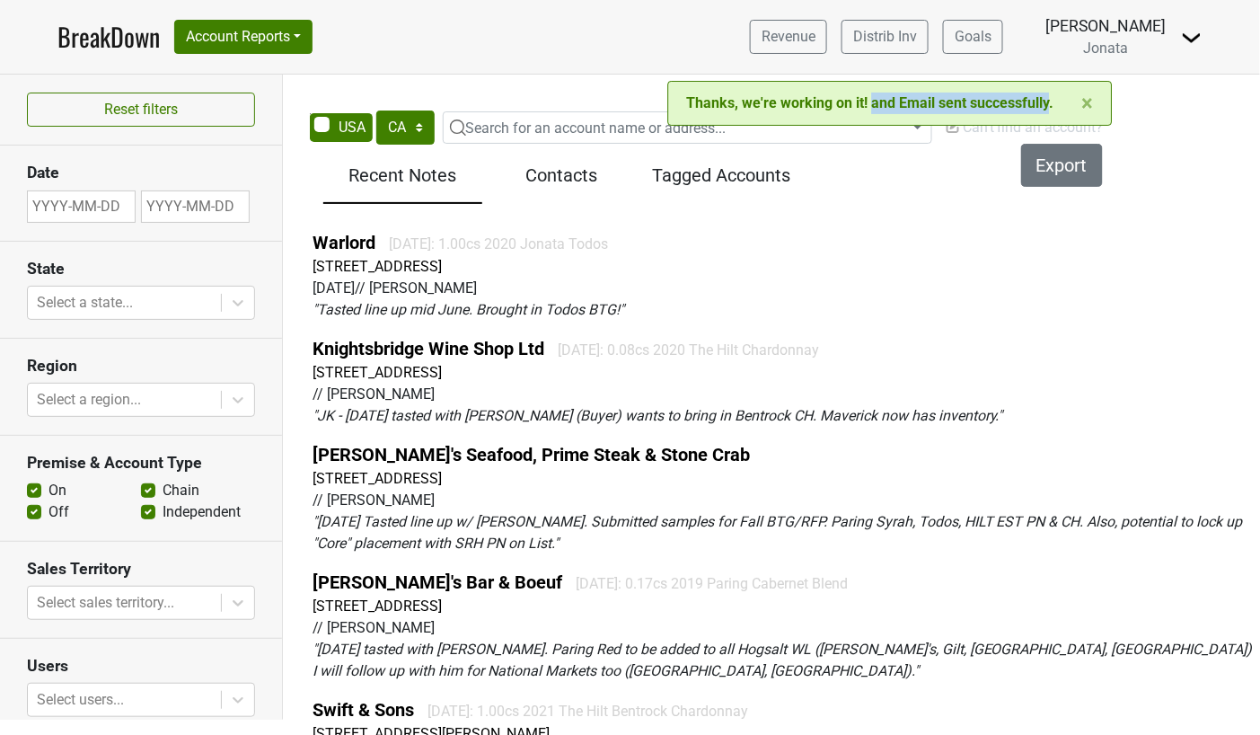
drag, startPoint x: 874, startPoint y: 108, endPoint x: 1050, endPoint y: 98, distance: 176.3
click at [1050, 98] on div "× Close alert Thanks, we're working on it! and Email sent successfully." at bounding box center [890, 103] width 445 height 45
copy div "and Email sent successfully"
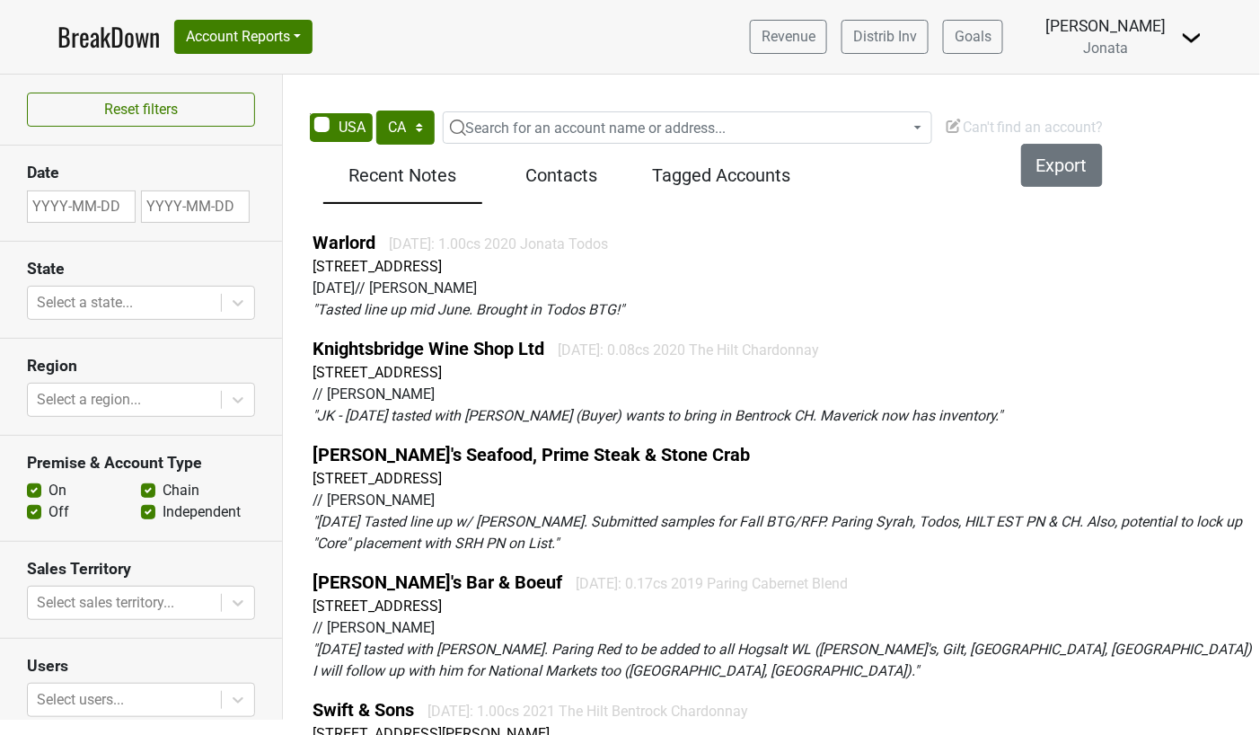
click at [1004, 123] on span "Can't find an account?" at bounding box center [1024, 127] width 159 height 17
select select "CA"
click at [972, 128] on span "Can't find an account?" at bounding box center [1024, 127] width 159 height 17
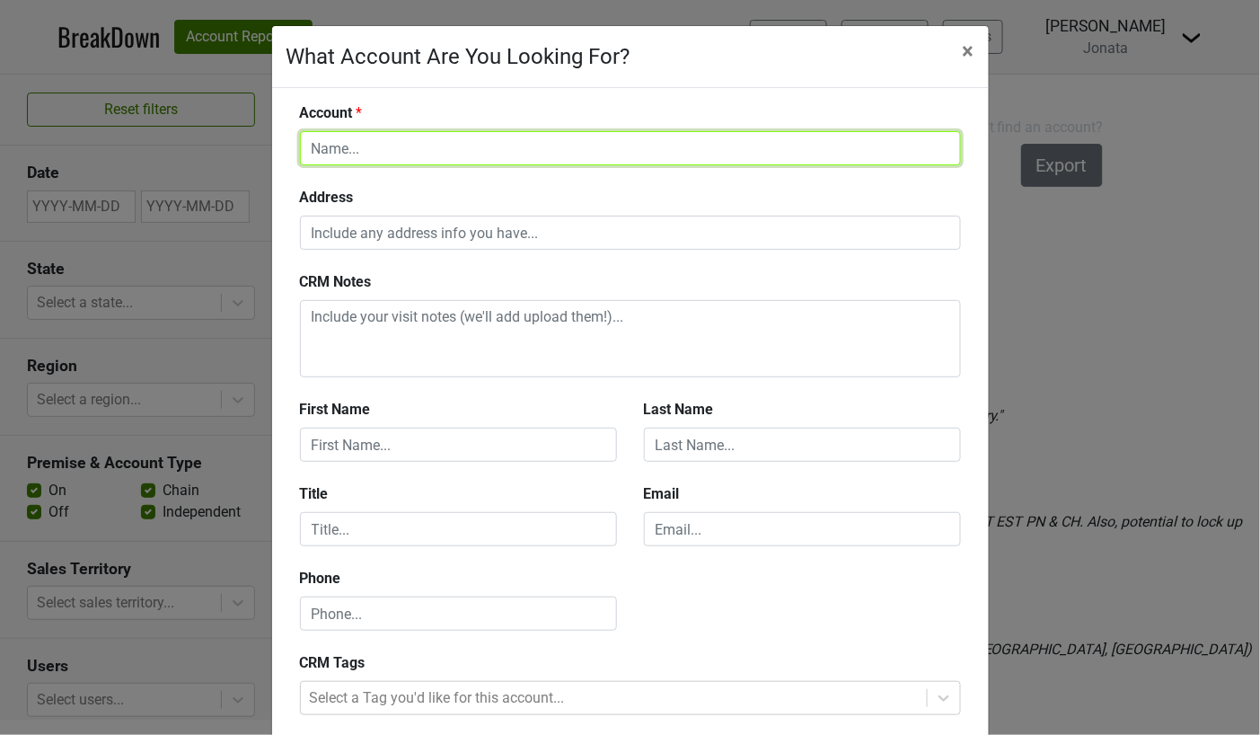
click at [546, 148] on input "text" at bounding box center [630, 148] width 661 height 34
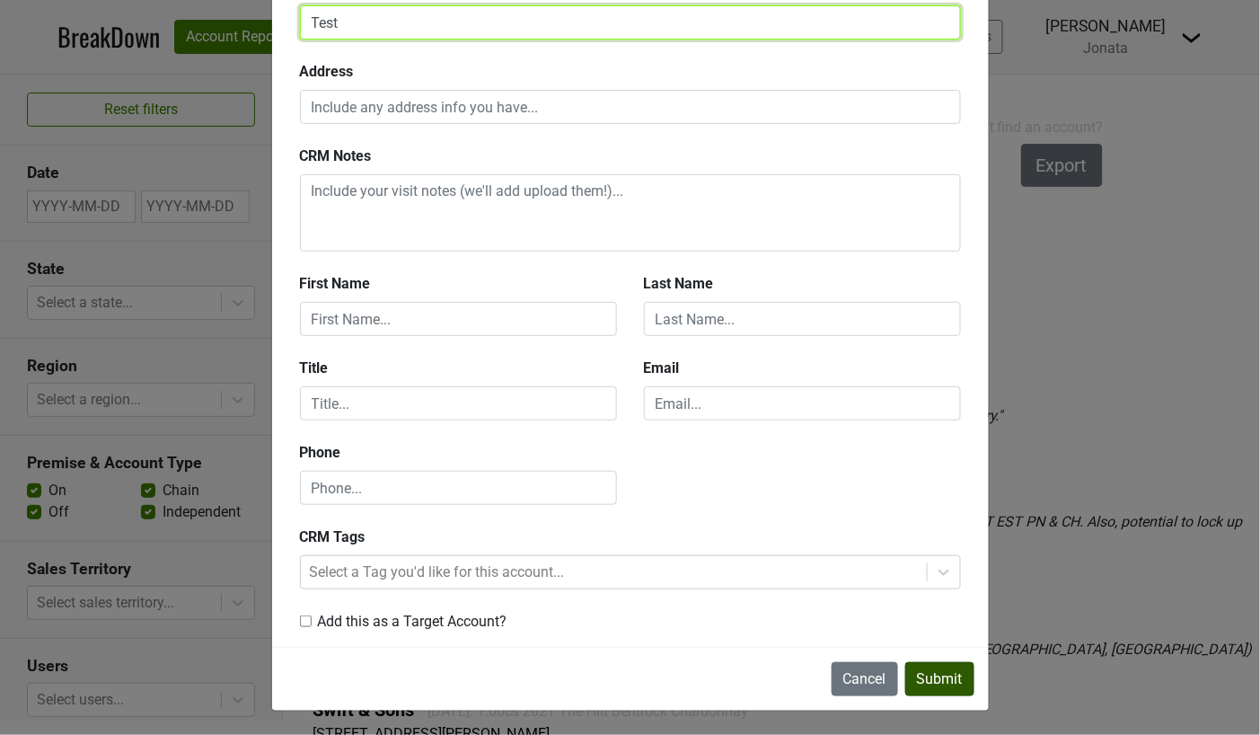
type input "Test"
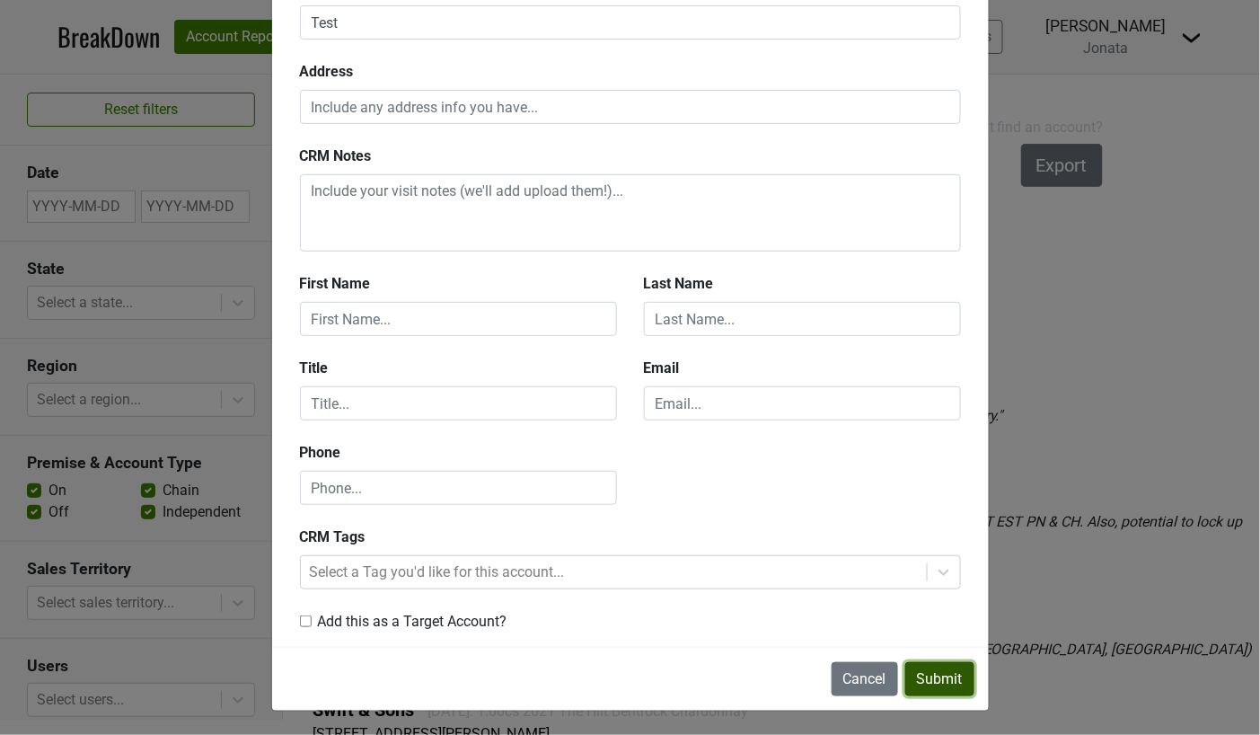
click at [936, 682] on button "Submit" at bounding box center [939, 679] width 69 height 34
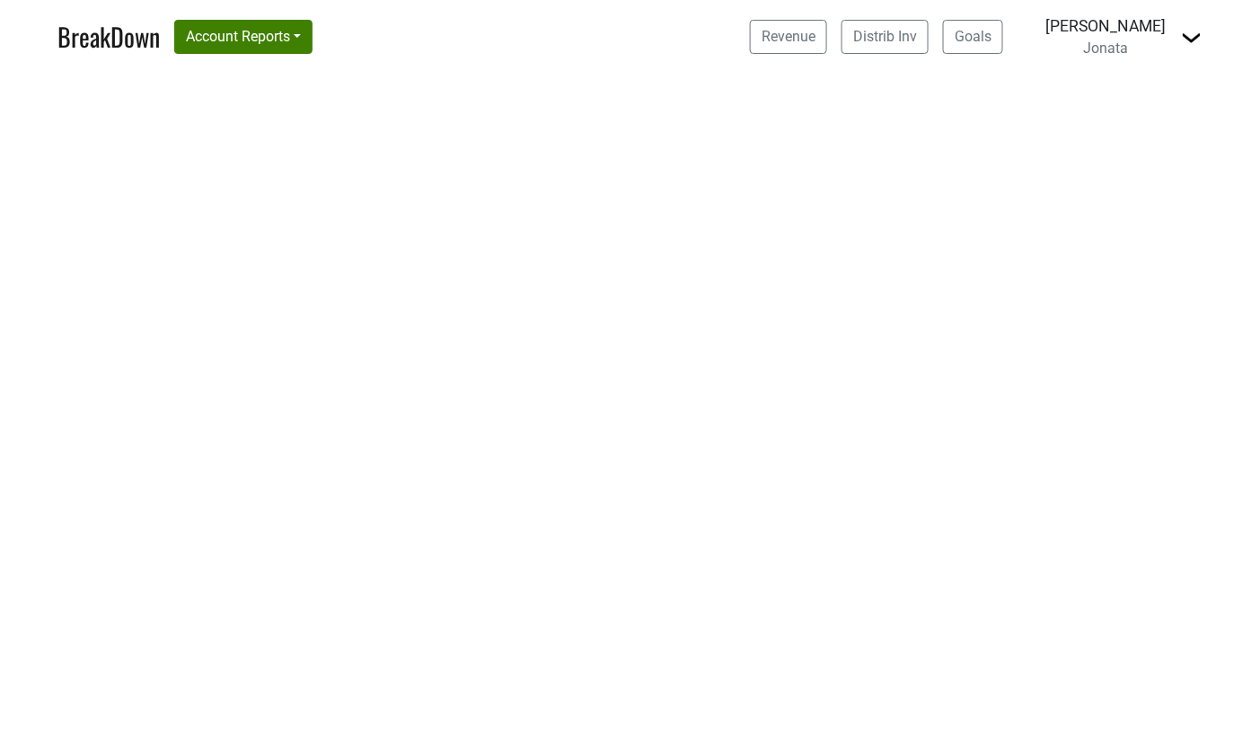
select select "CA"
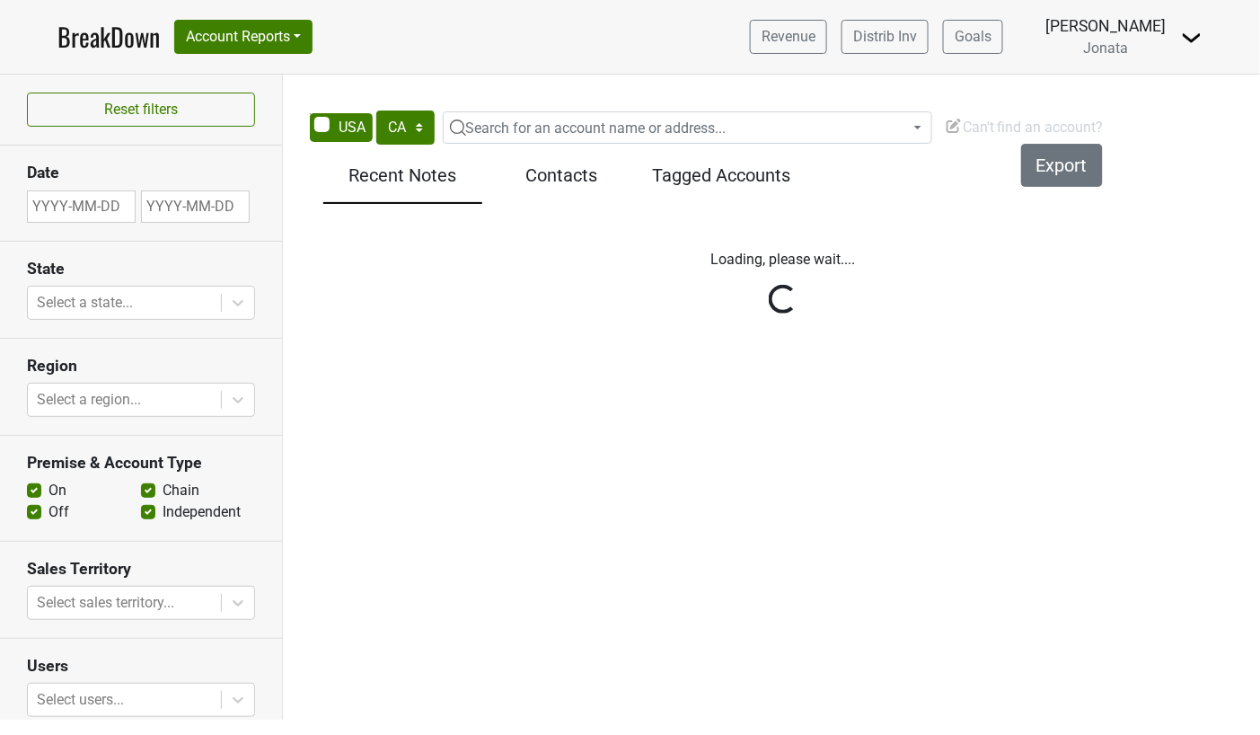
click at [962, 123] on img at bounding box center [954, 126] width 18 height 18
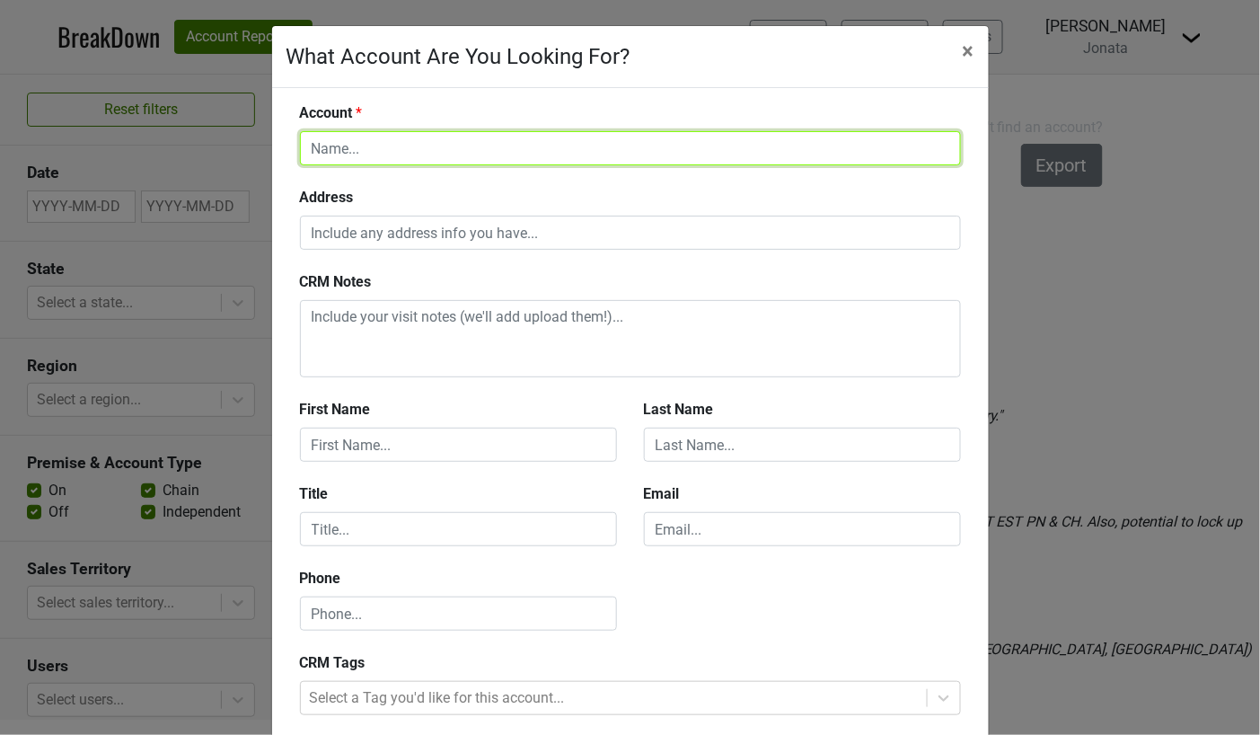
click at [444, 153] on input "text" at bounding box center [630, 148] width 661 height 34
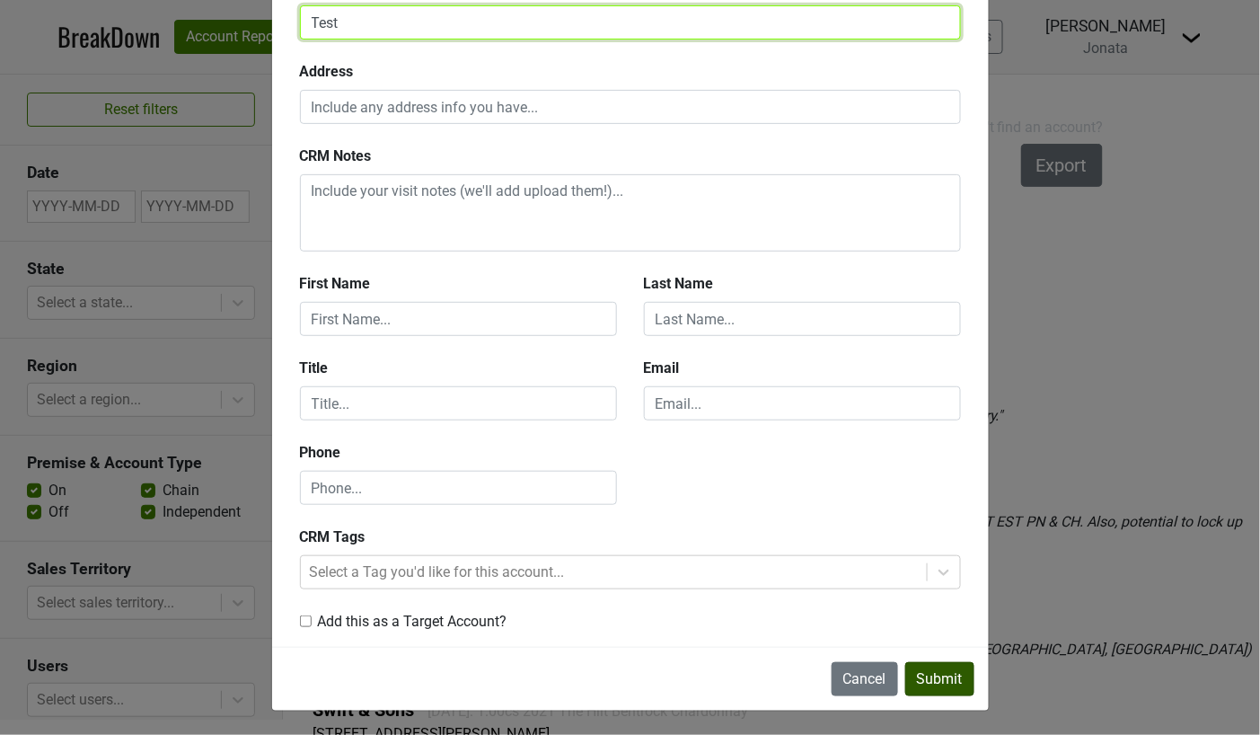
type input "Test"
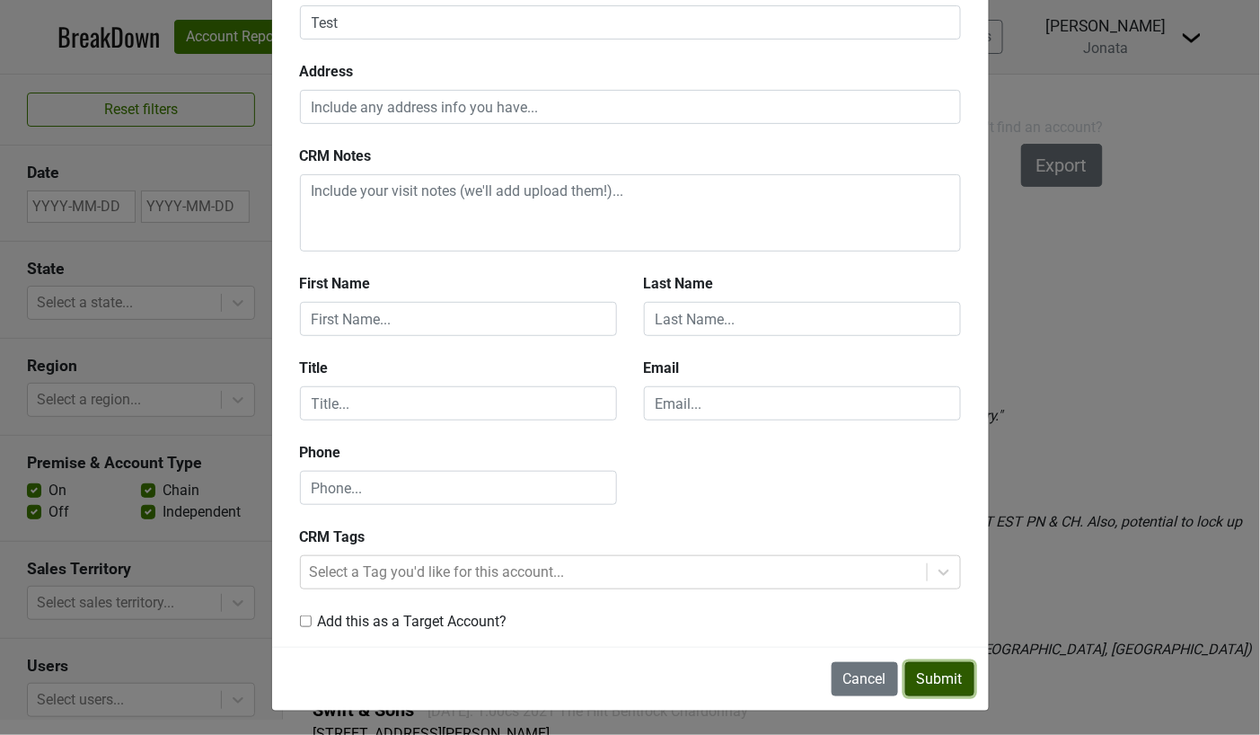
click at [932, 676] on button "Submit" at bounding box center [939, 679] width 69 height 34
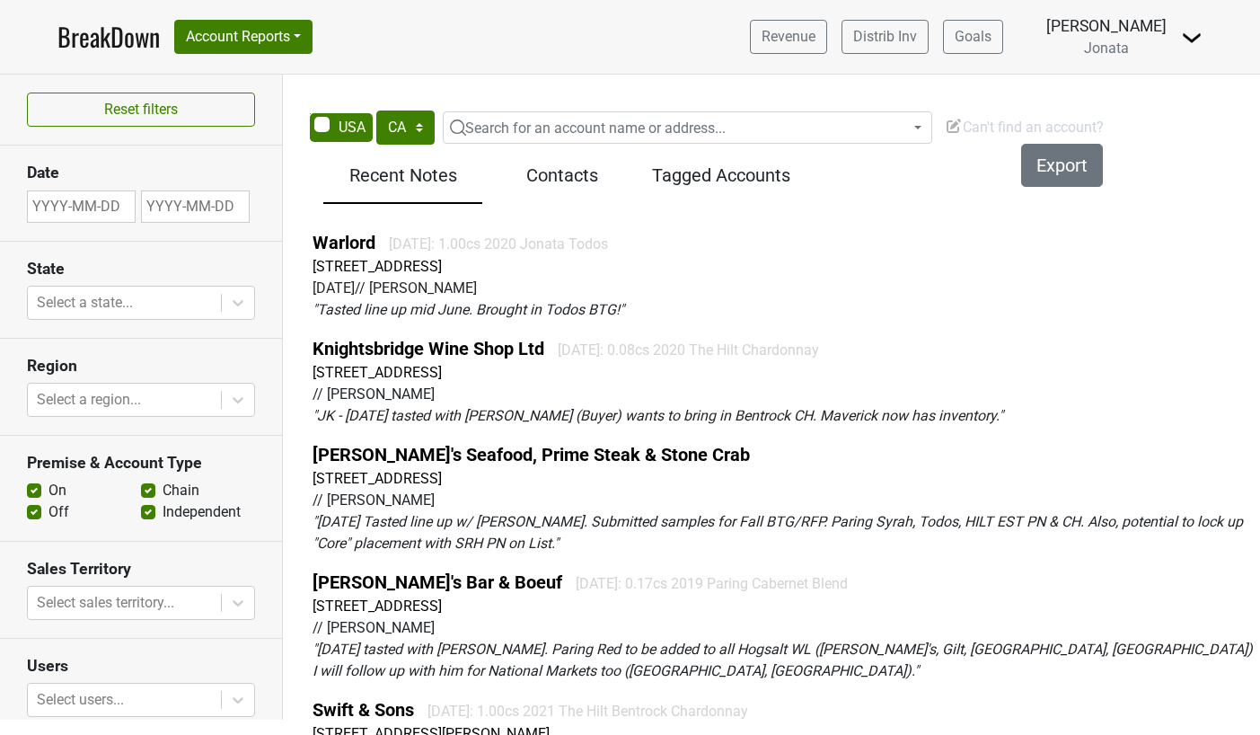
select select "CA"
click at [966, 122] on span "Can't find an account?" at bounding box center [1024, 127] width 159 height 17
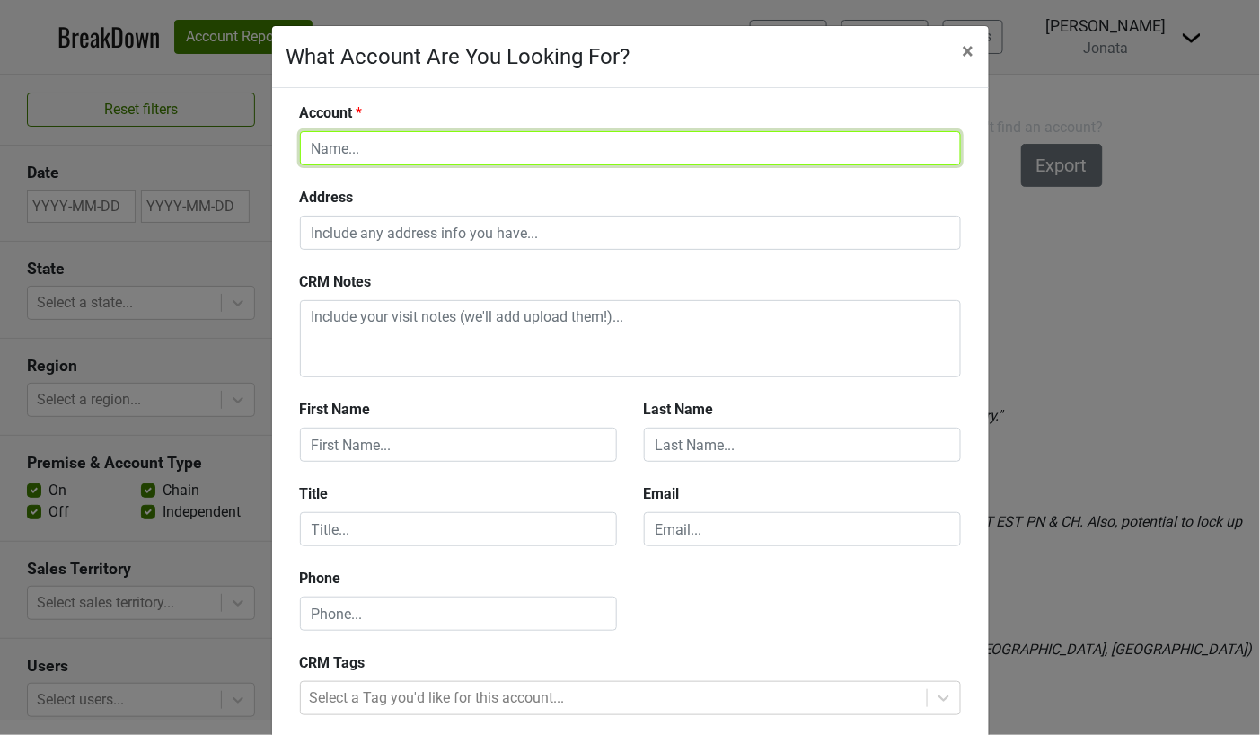
click at [400, 159] on input "text" at bounding box center [630, 148] width 661 height 34
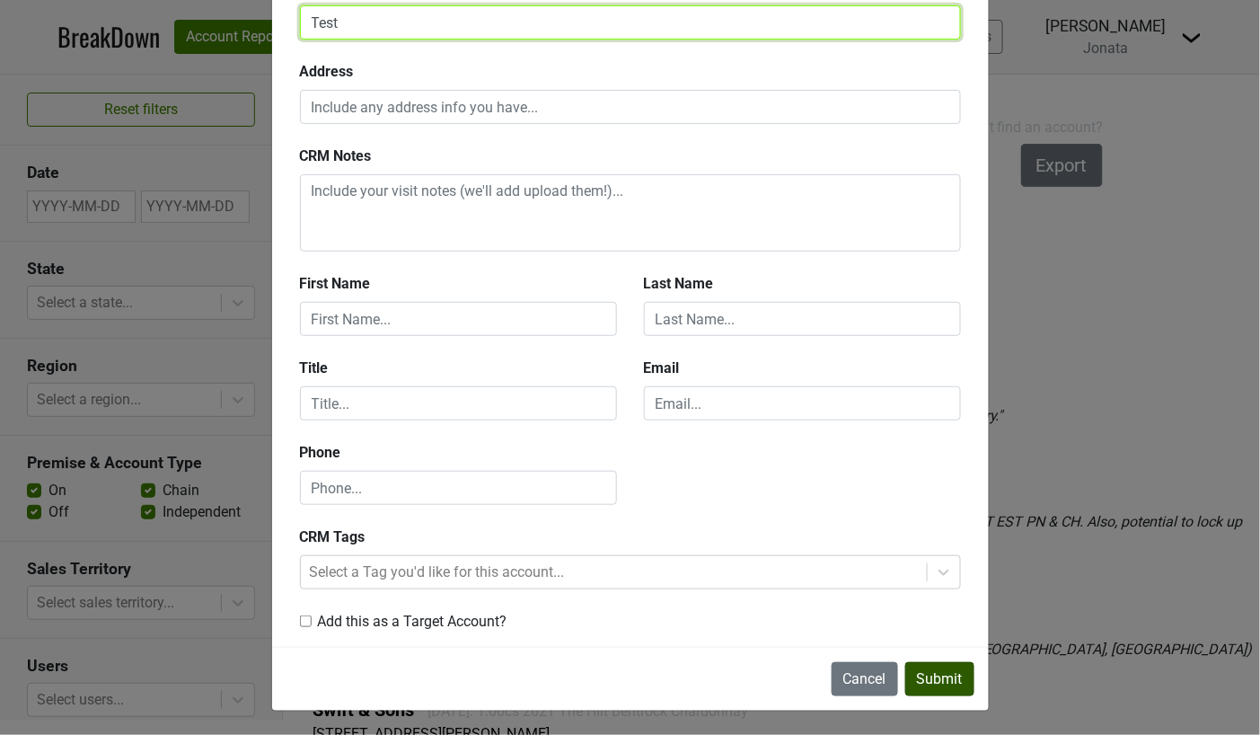
type input "Test"
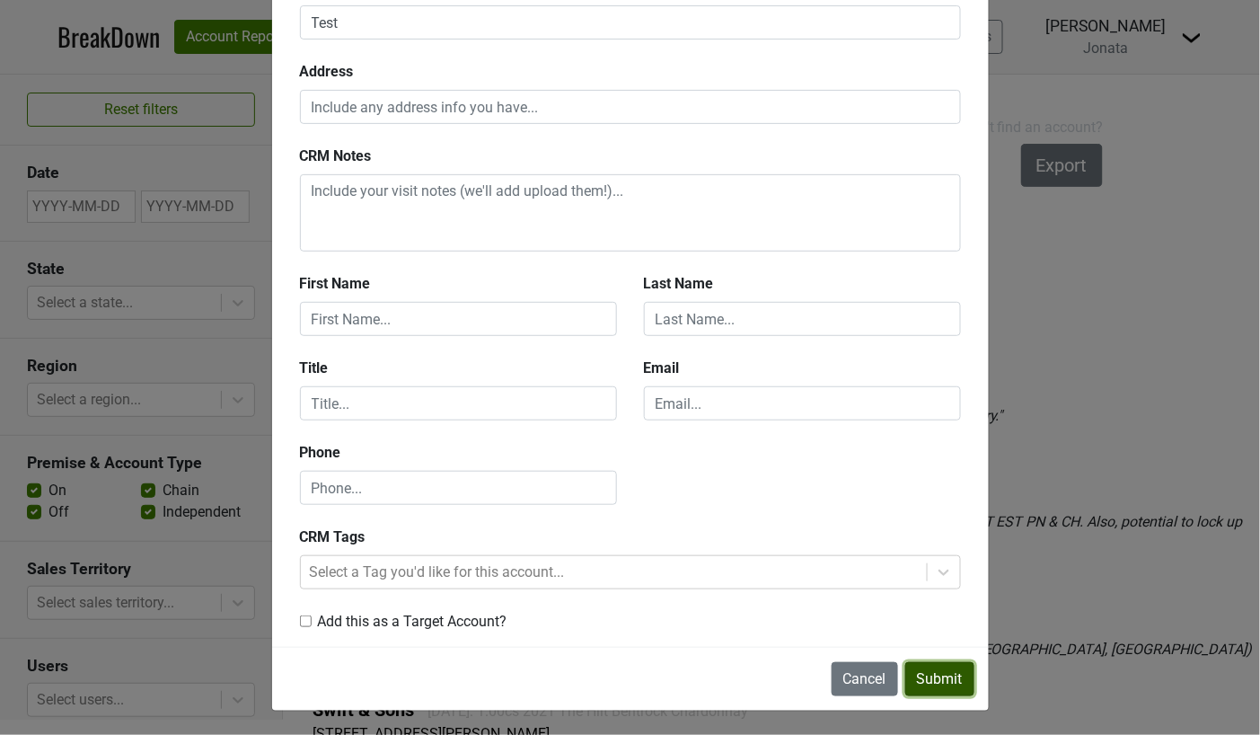
click at [938, 669] on button "Submit" at bounding box center [939, 679] width 69 height 34
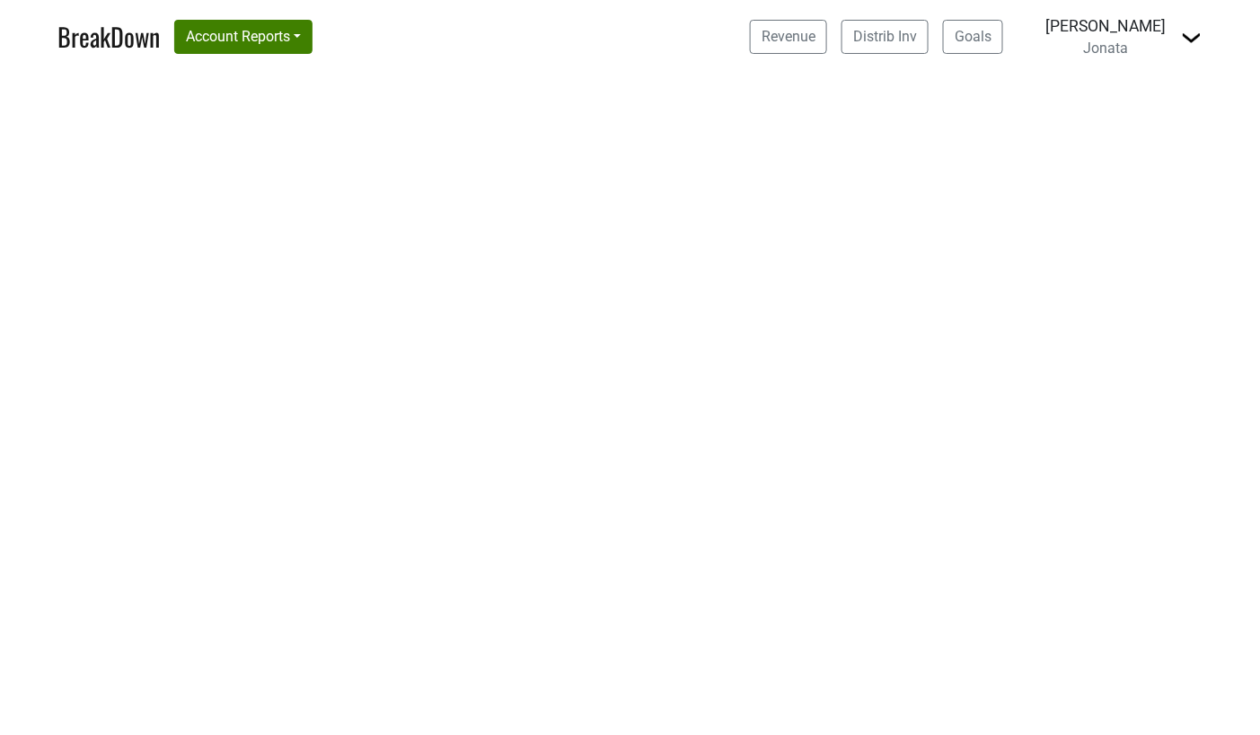
select select "CA"
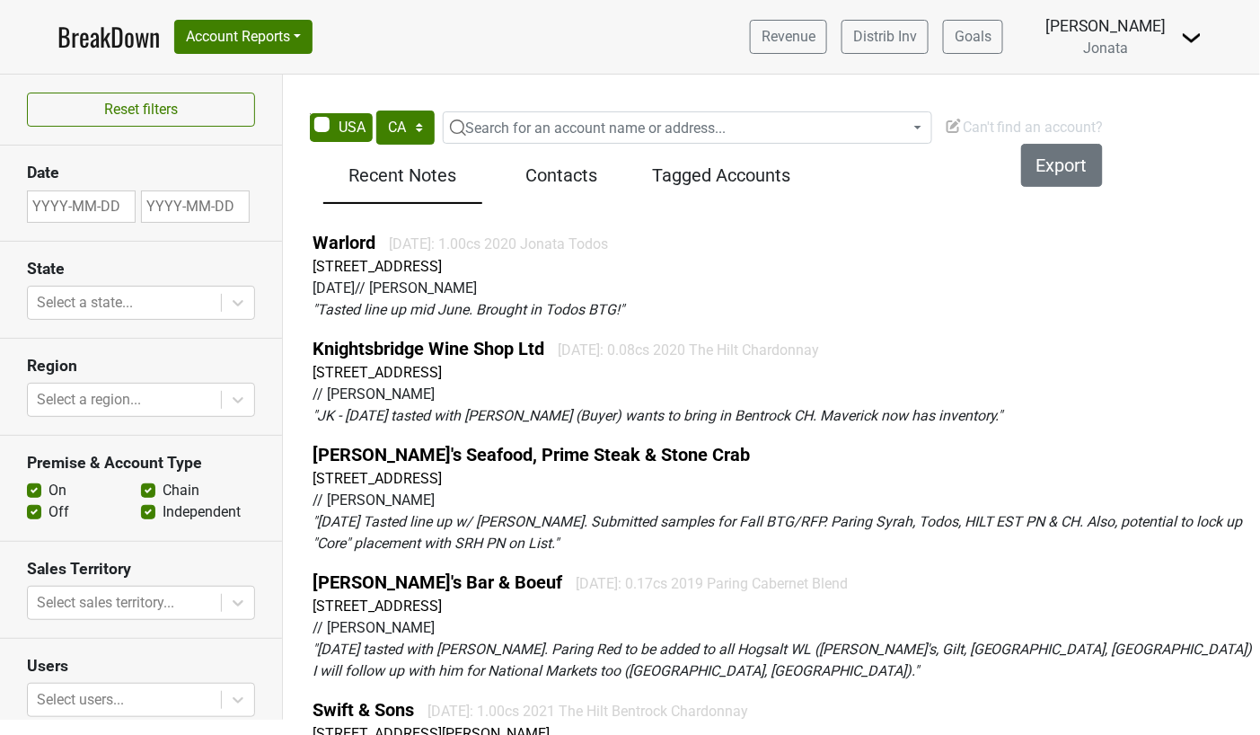
click at [968, 125] on span "Can't find an account?" at bounding box center [1024, 127] width 159 height 17
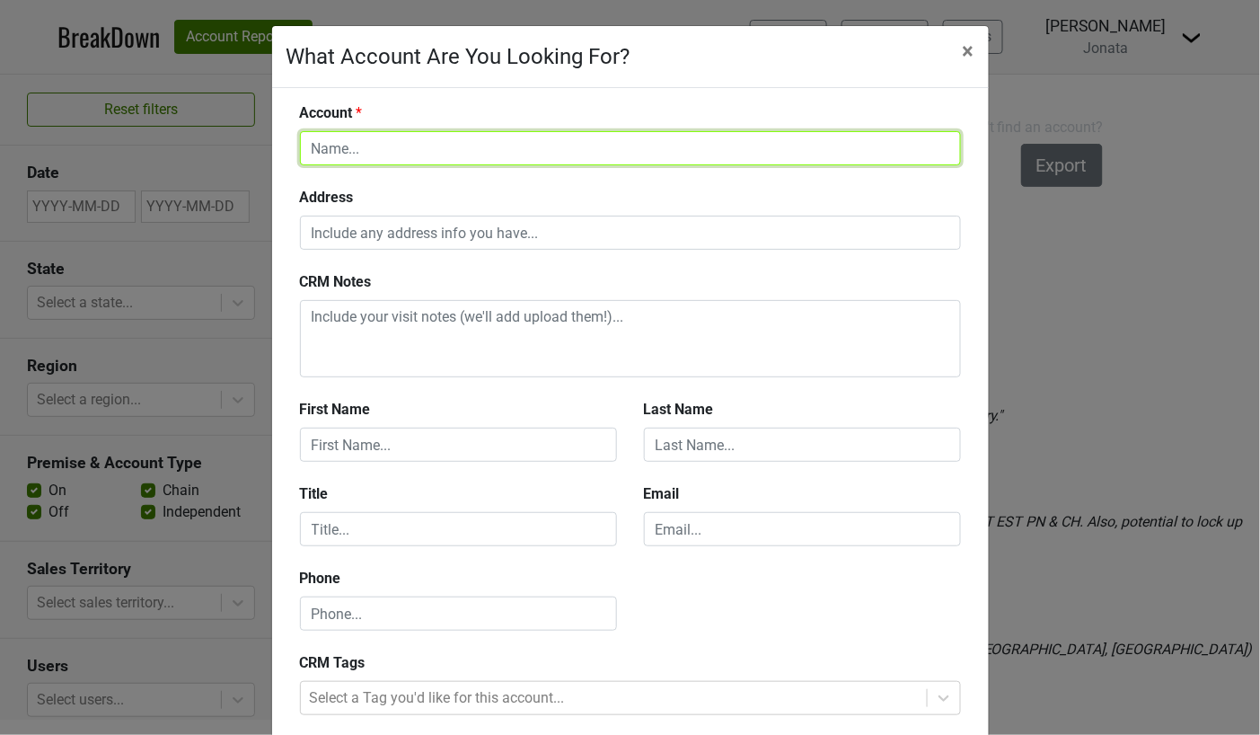
click at [605, 150] on input "text" at bounding box center [630, 148] width 661 height 34
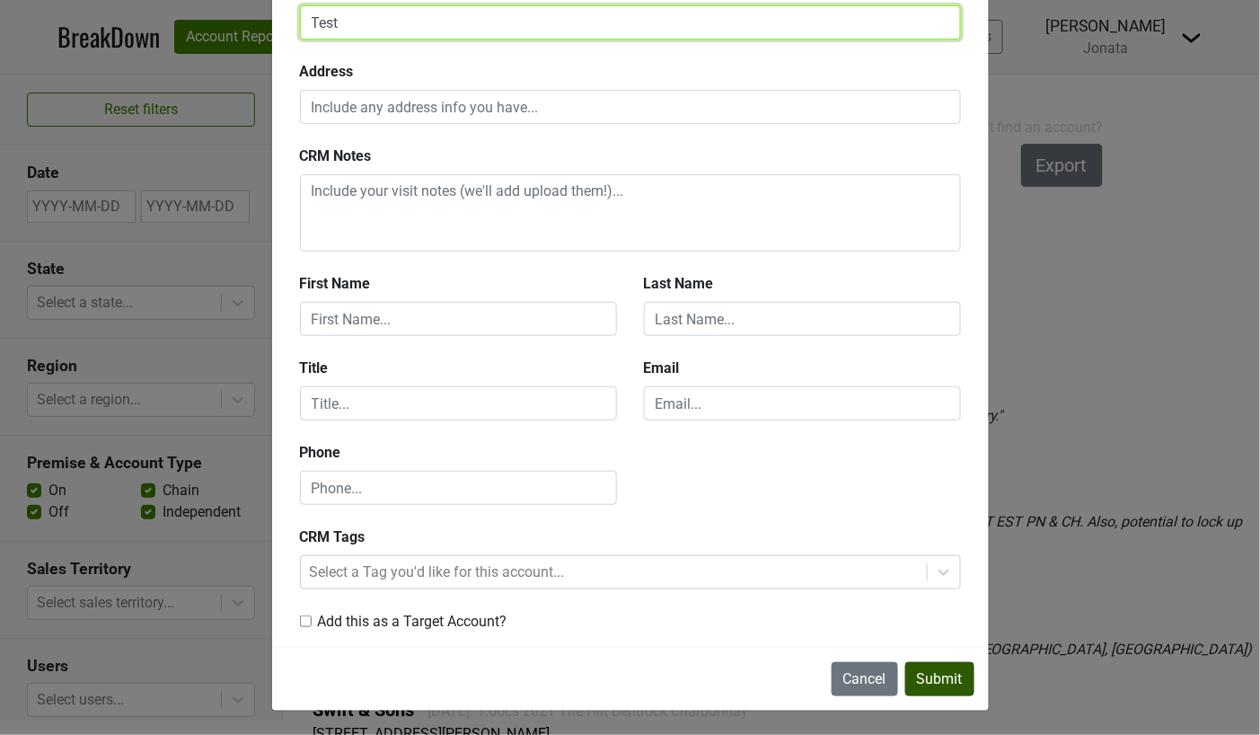
type input "Test"
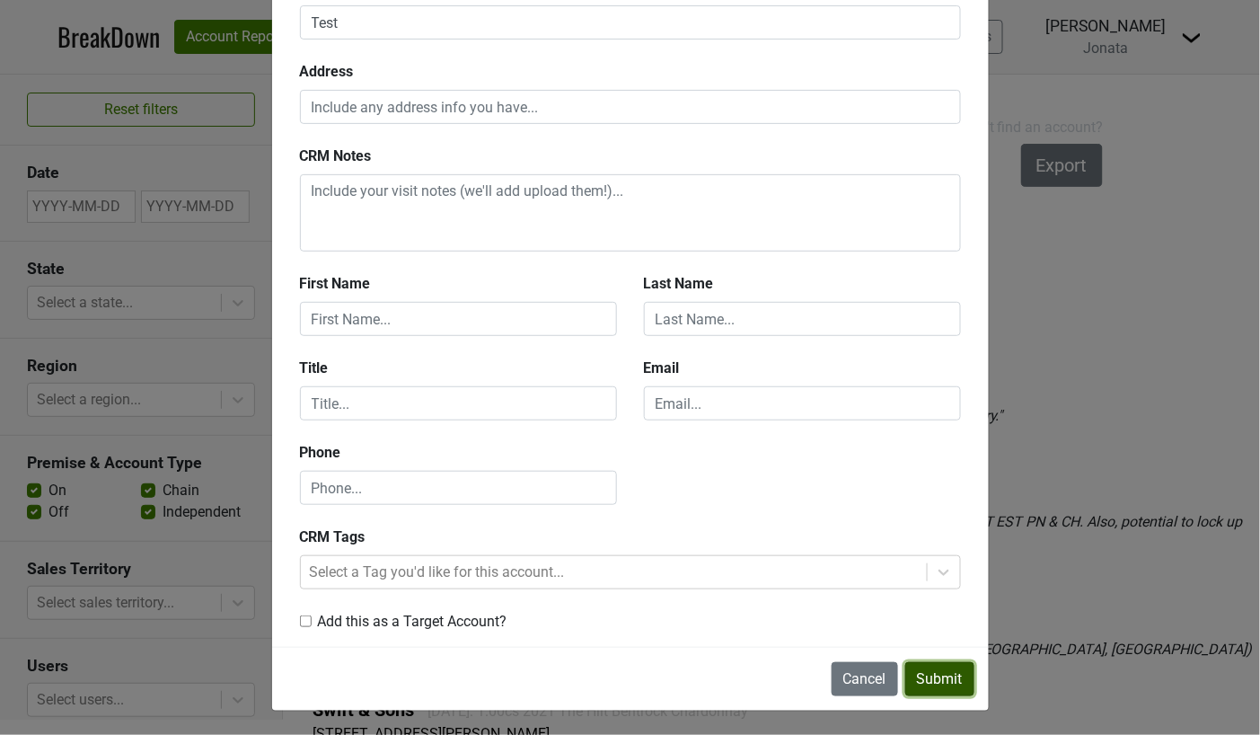
click at [938, 673] on button "Submit" at bounding box center [939, 679] width 69 height 34
